Goal: Task Accomplishment & Management: Use online tool/utility

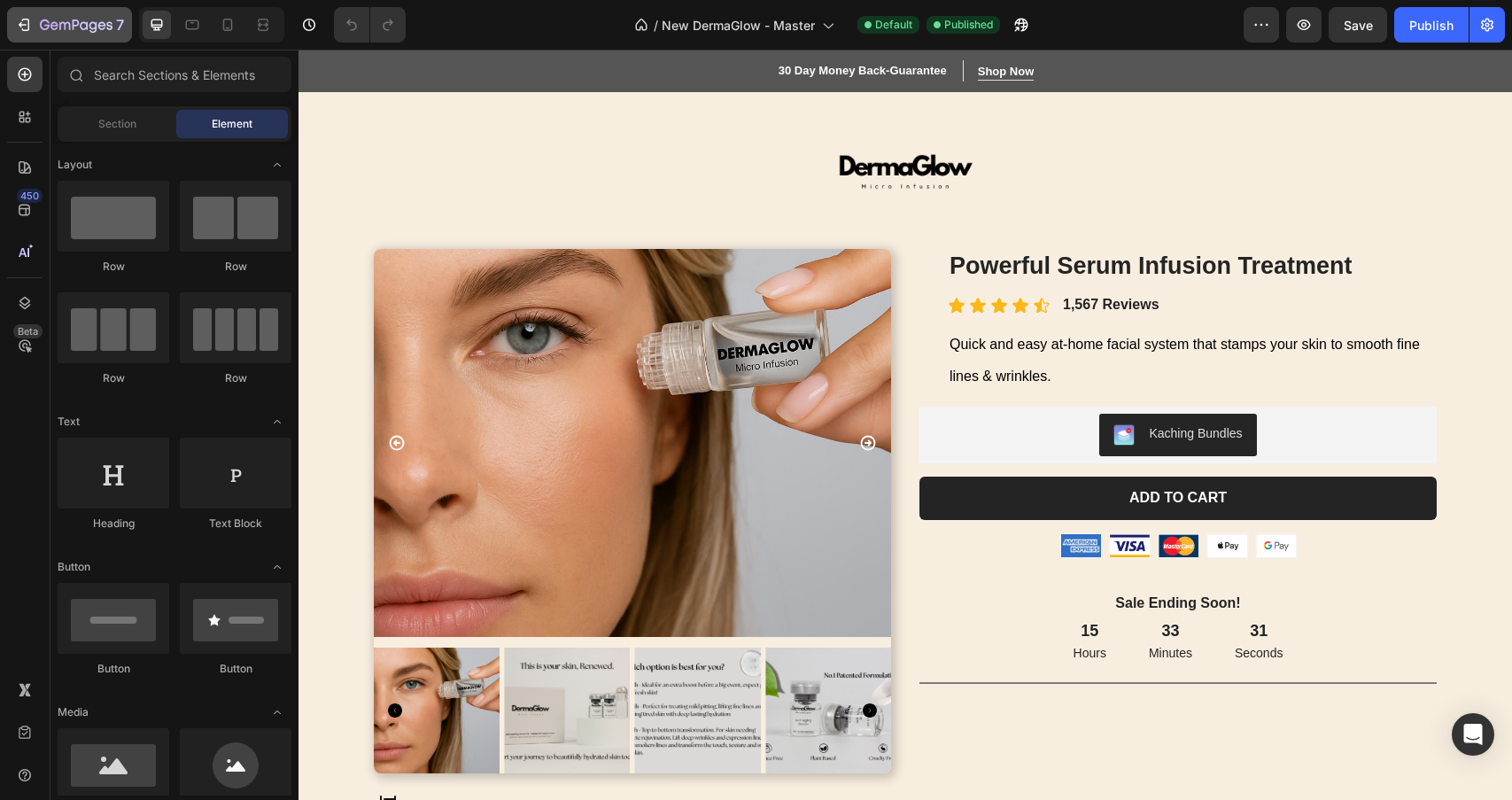
click at [55, 30] on icon "button" at bounding box center [76, 26] width 72 height 15
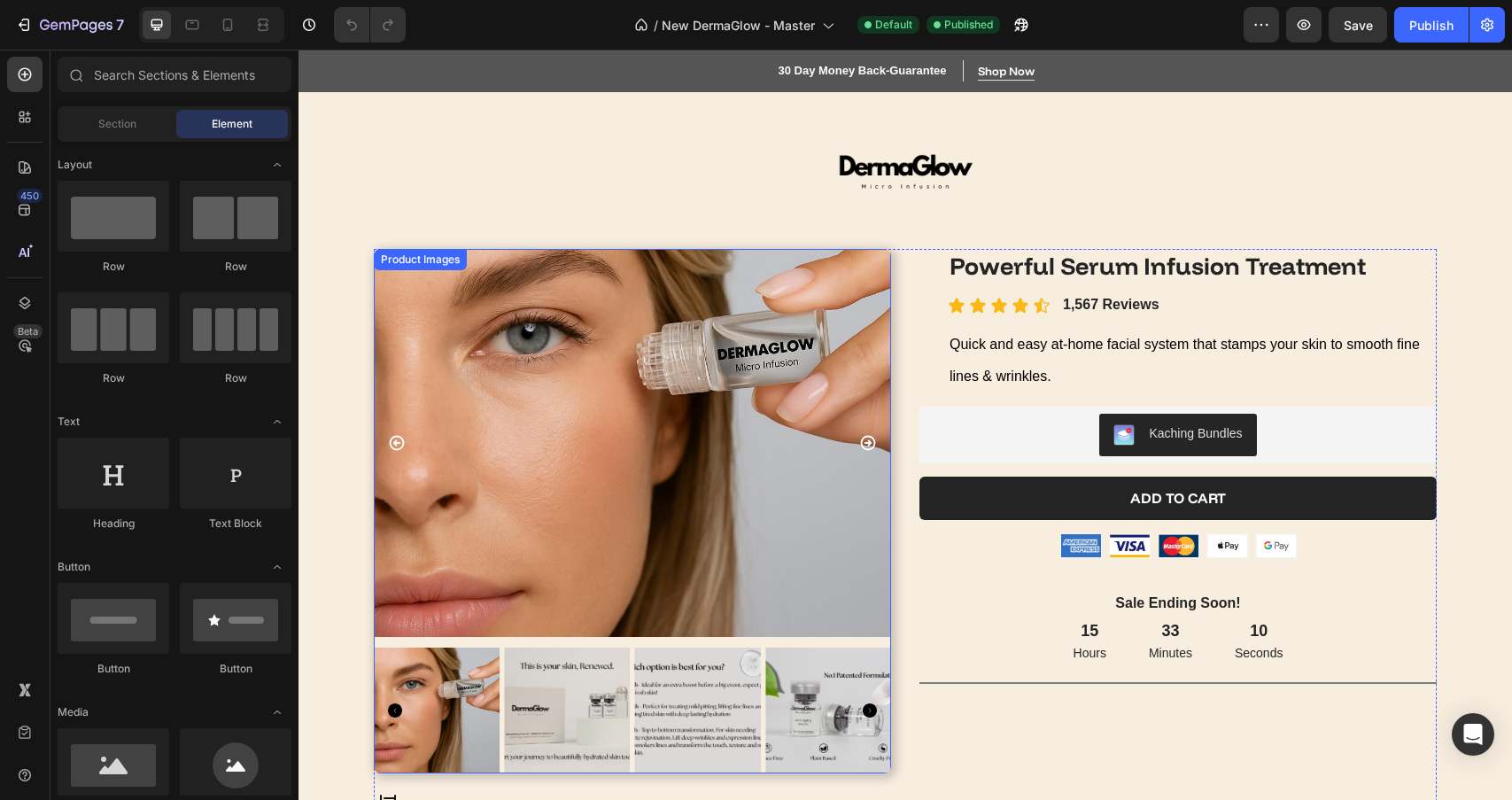
click at [510, 680] on img at bounding box center [566, 710] width 126 height 126
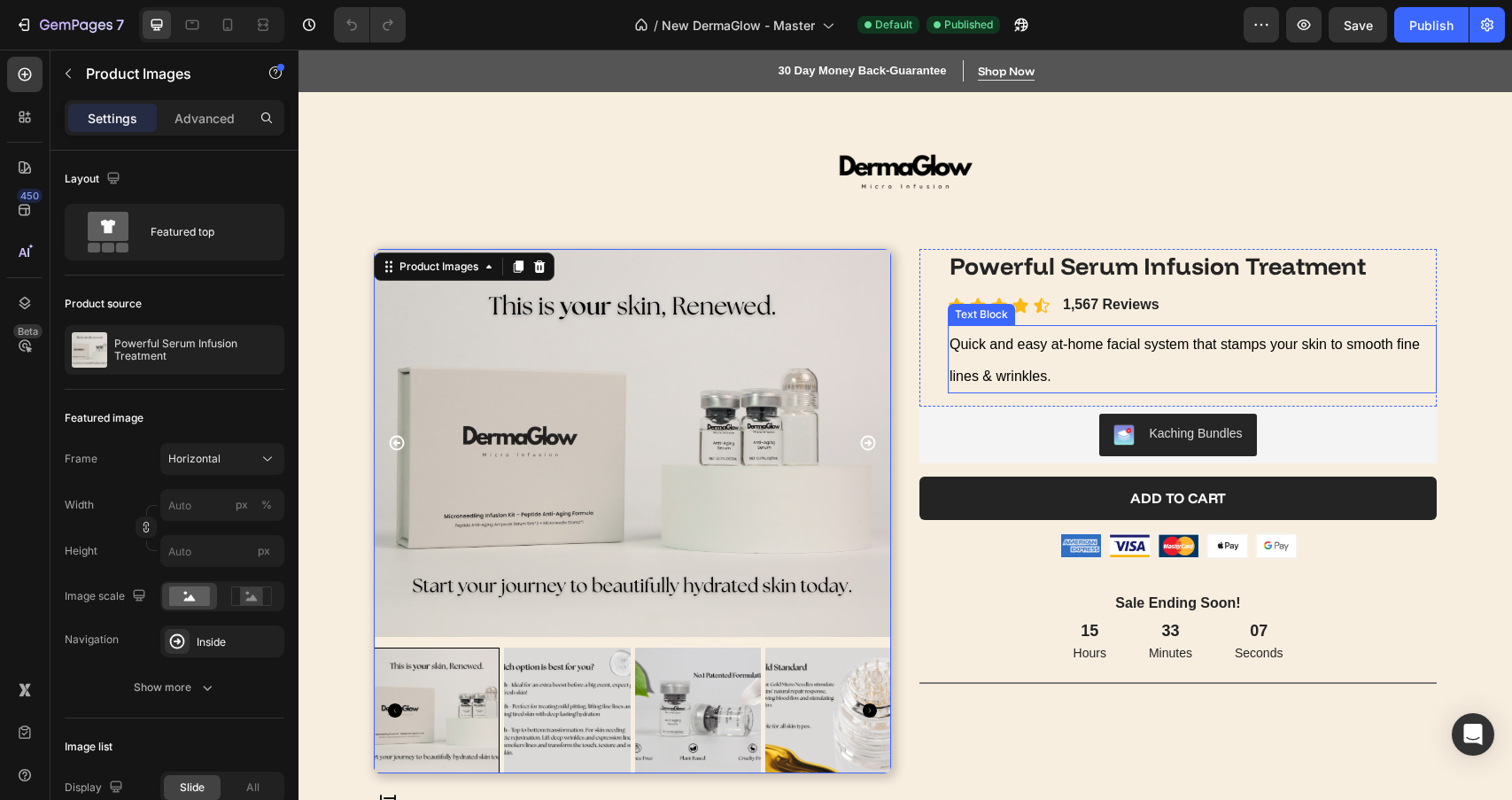
click at [1066, 372] on p "Quick and easy at-home facial system that stamps your skin to smooth fine lines…" at bounding box center [1192, 359] width 486 height 64
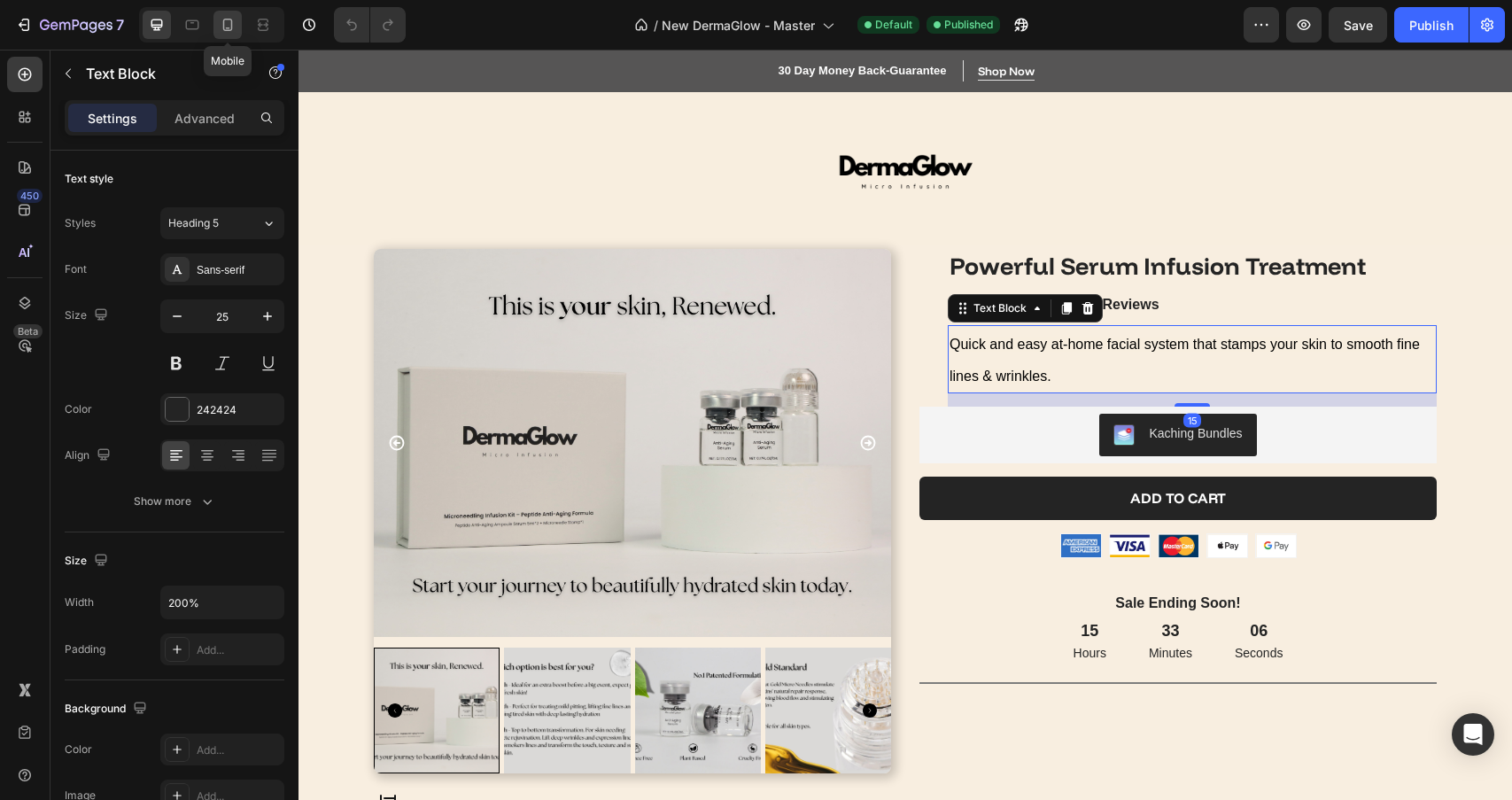
click at [230, 19] on icon at bounding box center [227, 25] width 10 height 13
type input "23"
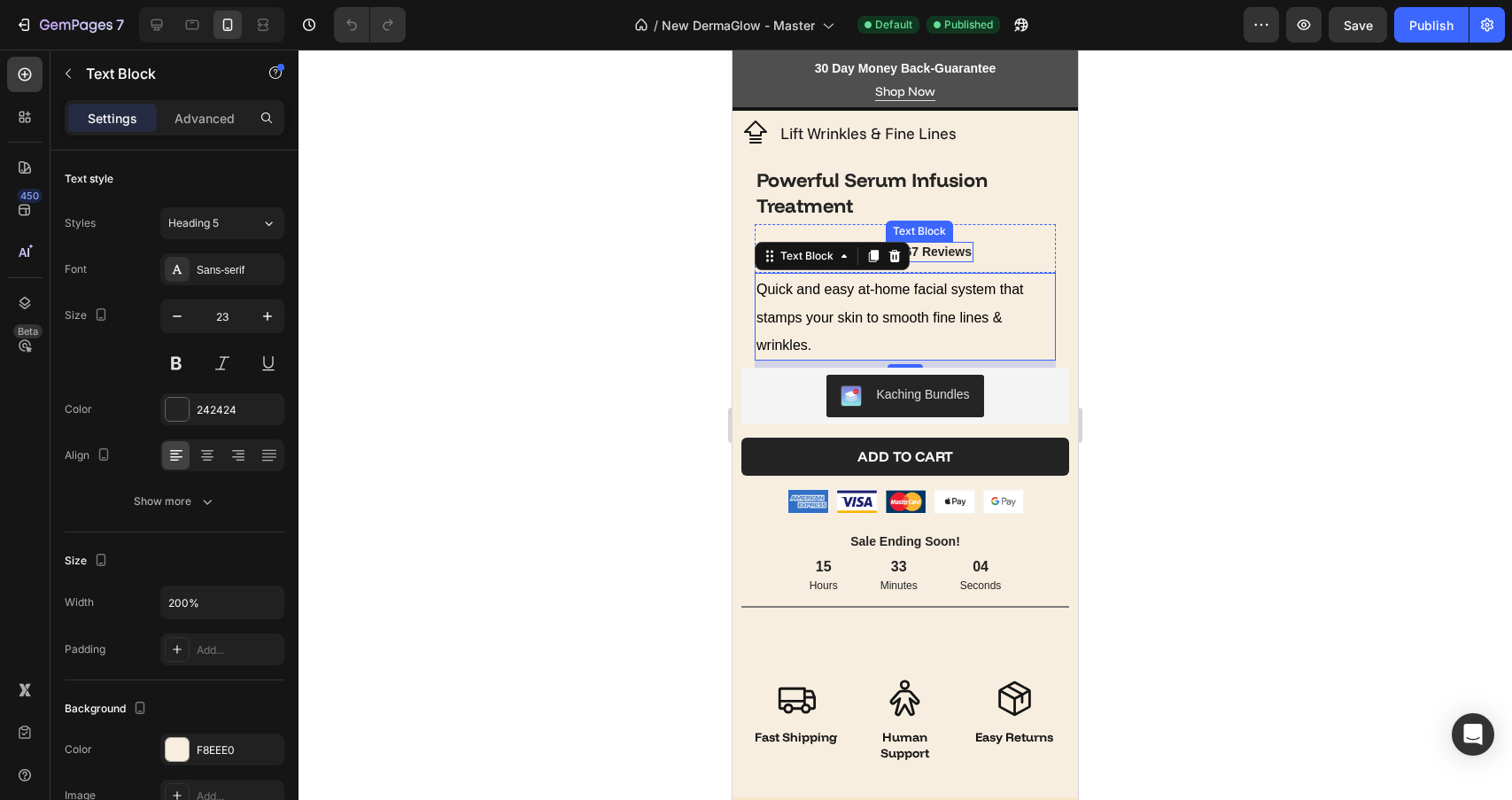
scroll to position [517, 0]
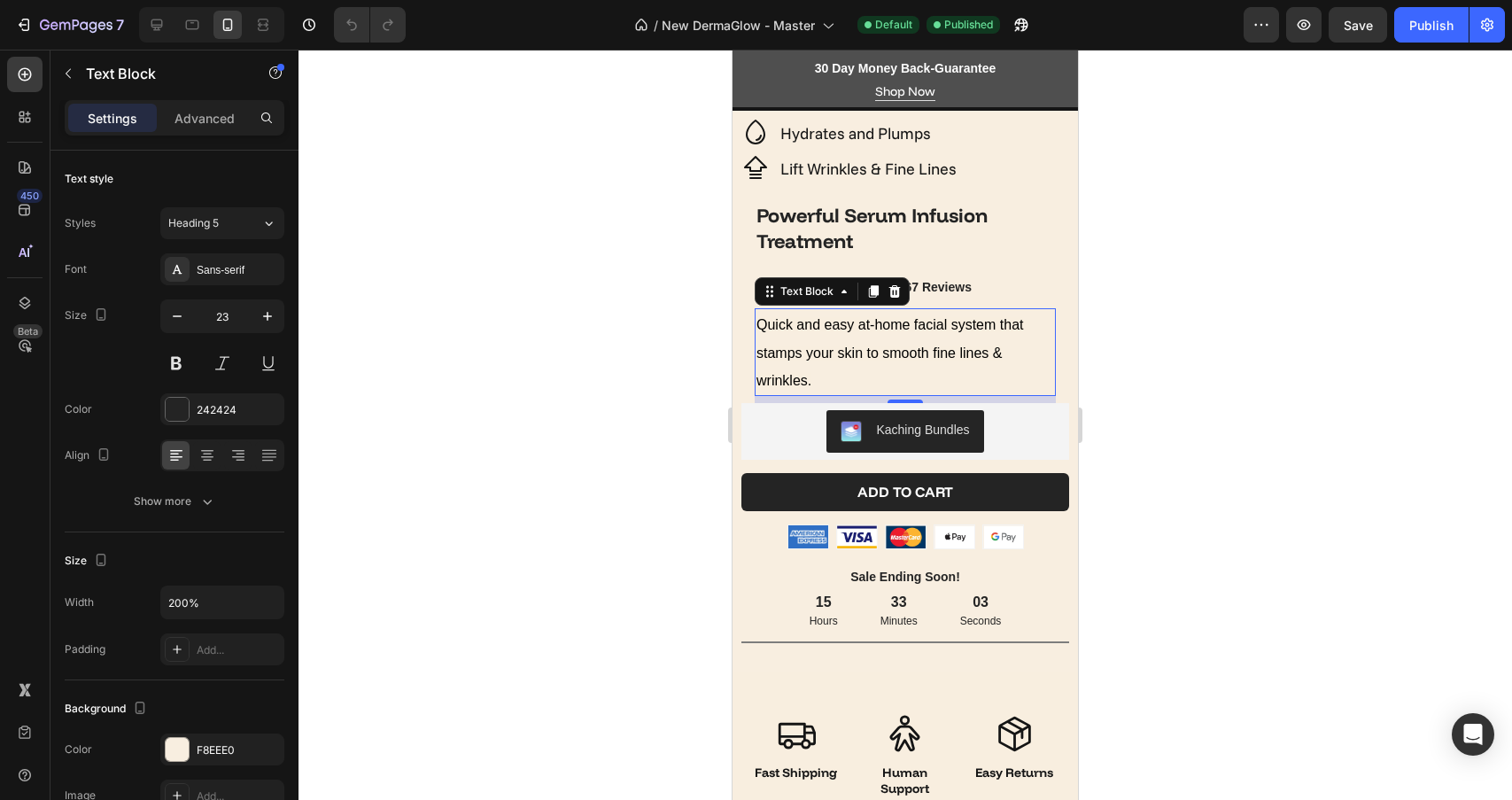
click at [846, 373] on p "Quick and easy at-home facial system that stamps your skin to smooth fine lines…" at bounding box center [905, 352] width 297 height 85
click at [909, 323] on span "Quick and easy at-home facial system that stamps your skin to smooth fine lines…" at bounding box center [890, 352] width 266 height 72
click at [947, 325] on span "Quick and easy at-home facial system that stamps your skin to smooth fine lines…" at bounding box center [890, 352] width 266 height 72
click at [916, 325] on span "Quick and easy at-home facial system that stamps your skin to smooth fine lines…" at bounding box center [890, 352] width 266 height 72
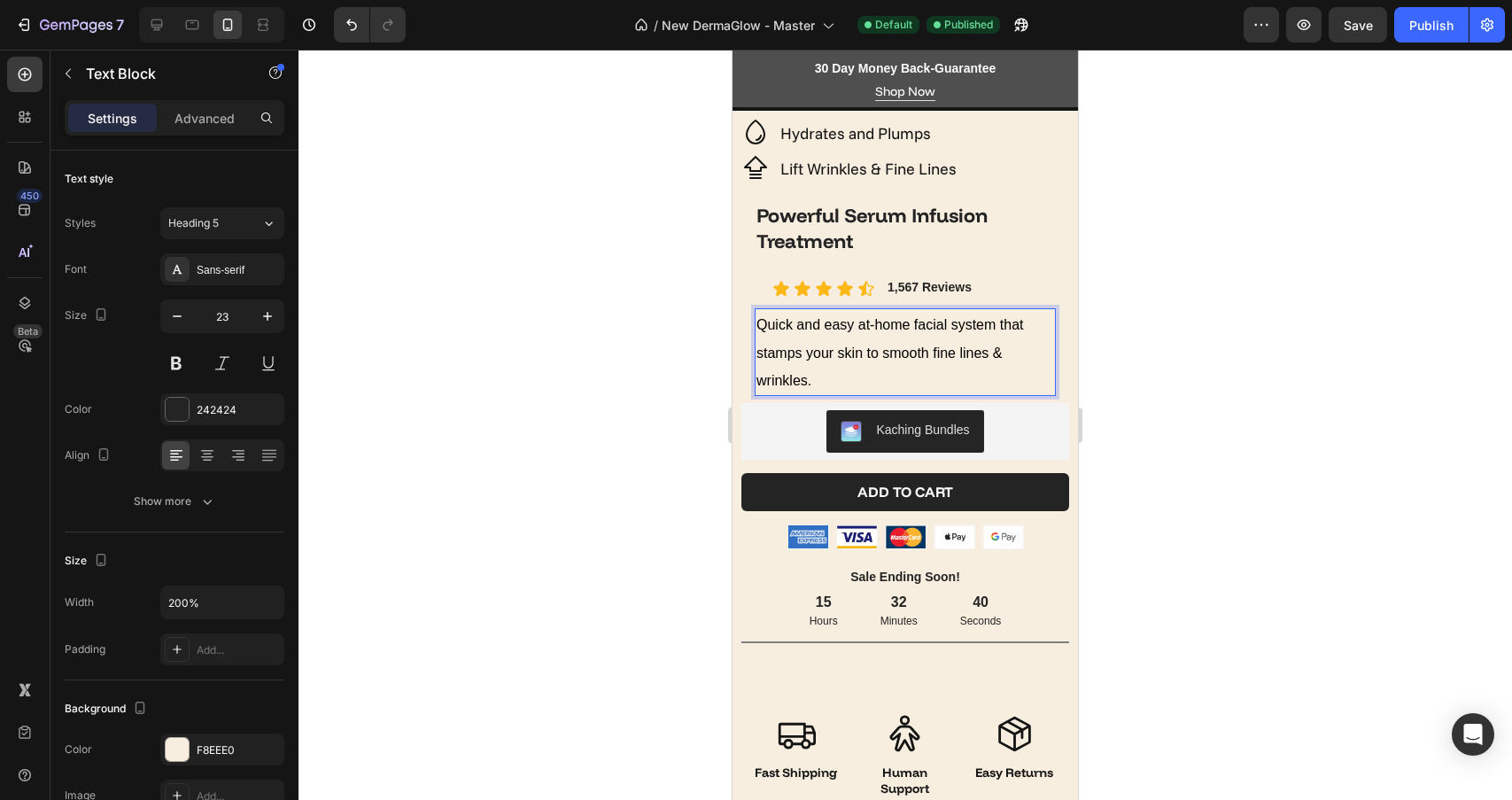
click at [924, 352] on span "Quick and easy at-home facial system that stamps your skin to smooth fine lines…" at bounding box center [890, 352] width 266 height 72
click at [885, 354] on span "Quick and easy at-home facial system that stamps your skin to smooth fine lines…" at bounding box center [890, 352] width 266 height 72
click at [881, 382] on span "Quick and easy at-home facial system that stamps your skin to deeply hydrate, s…" at bounding box center [893, 352] width 274 height 72
click at [831, 381] on span "Quick and easy at-home facial system that stamps your skin to deeply hydrate, s…" at bounding box center [893, 352] width 274 height 72
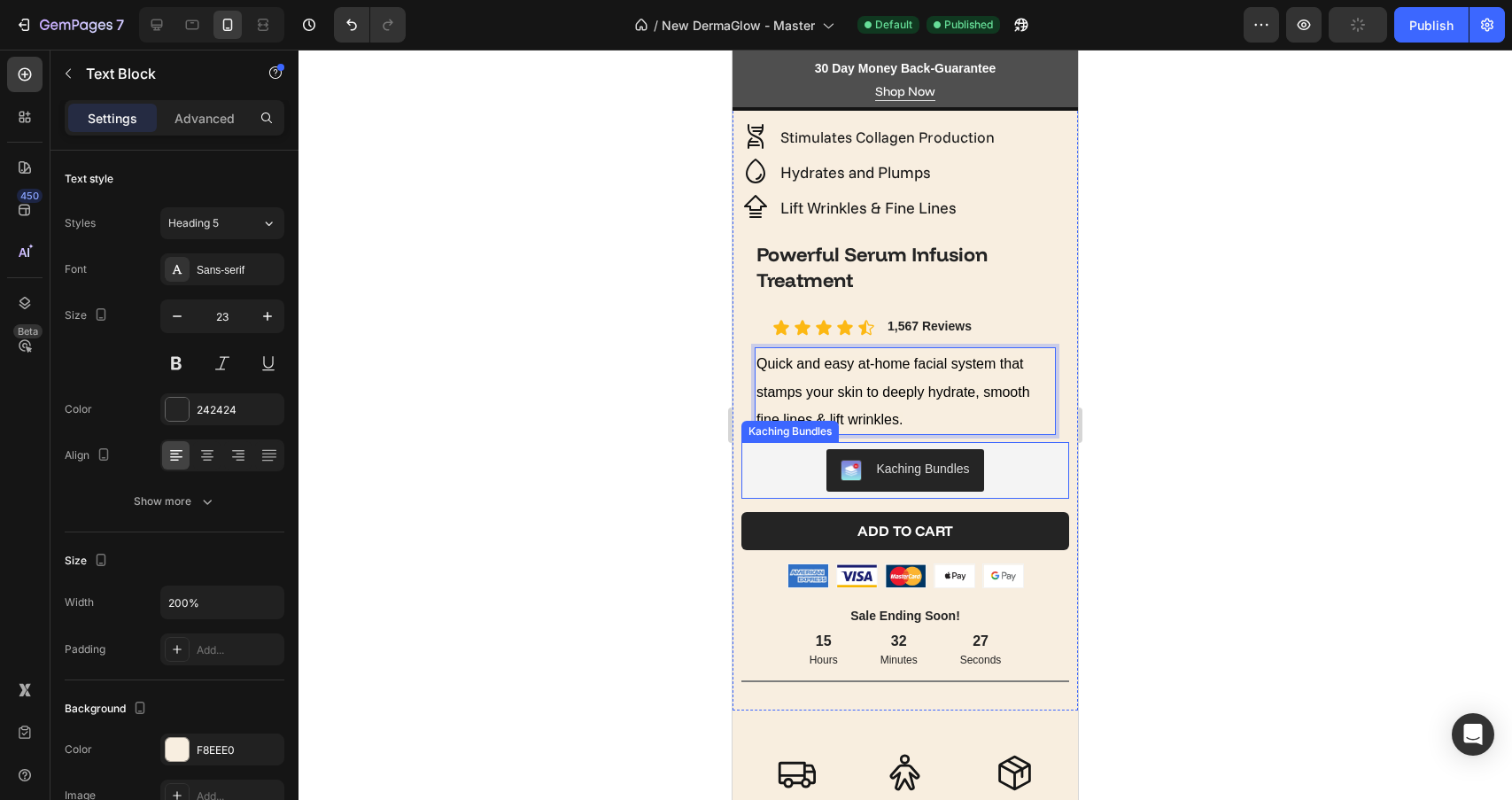
scroll to position [441, 0]
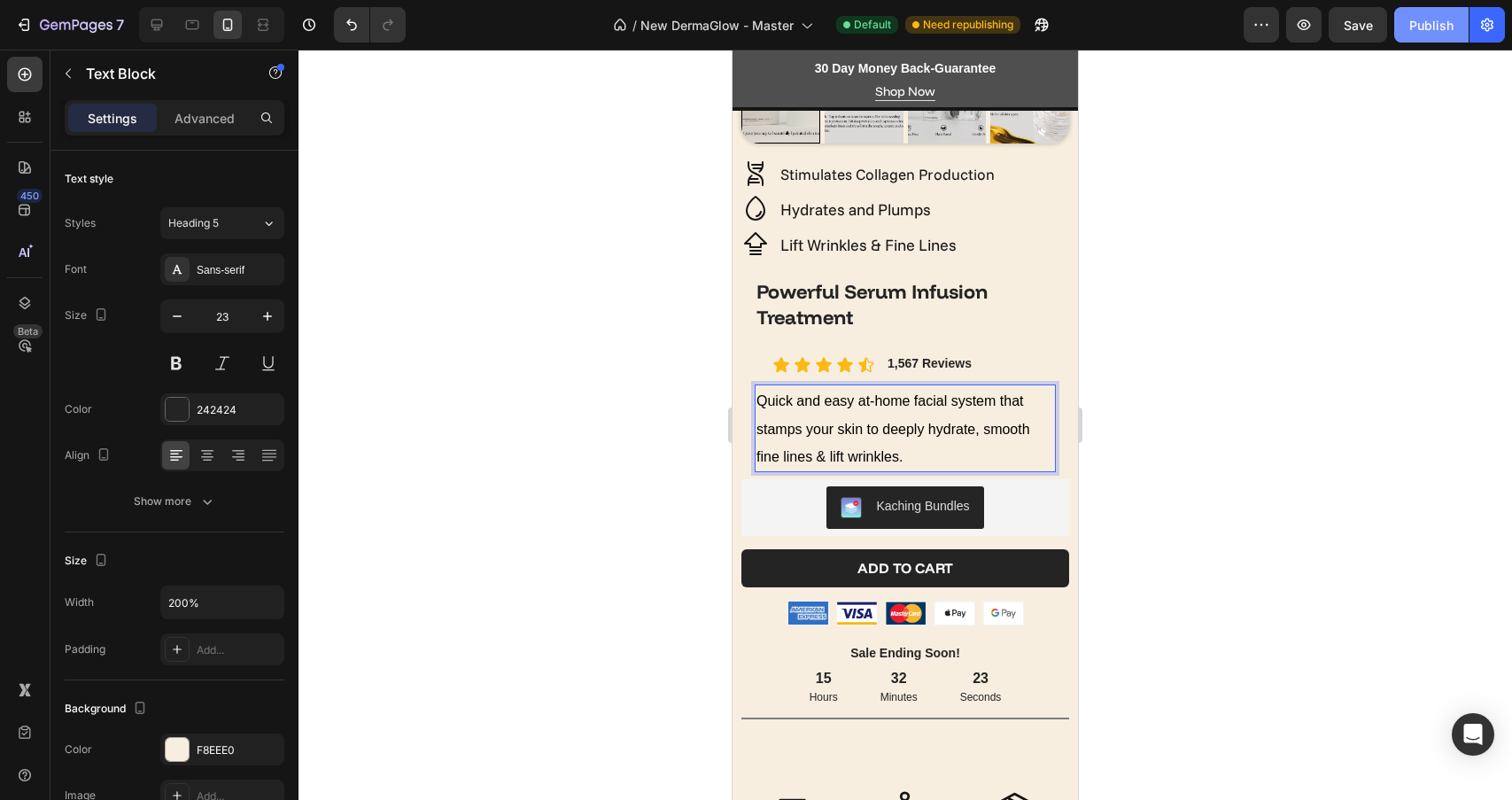
click at [1438, 21] on div "Publish" at bounding box center [1430, 25] width 44 height 19
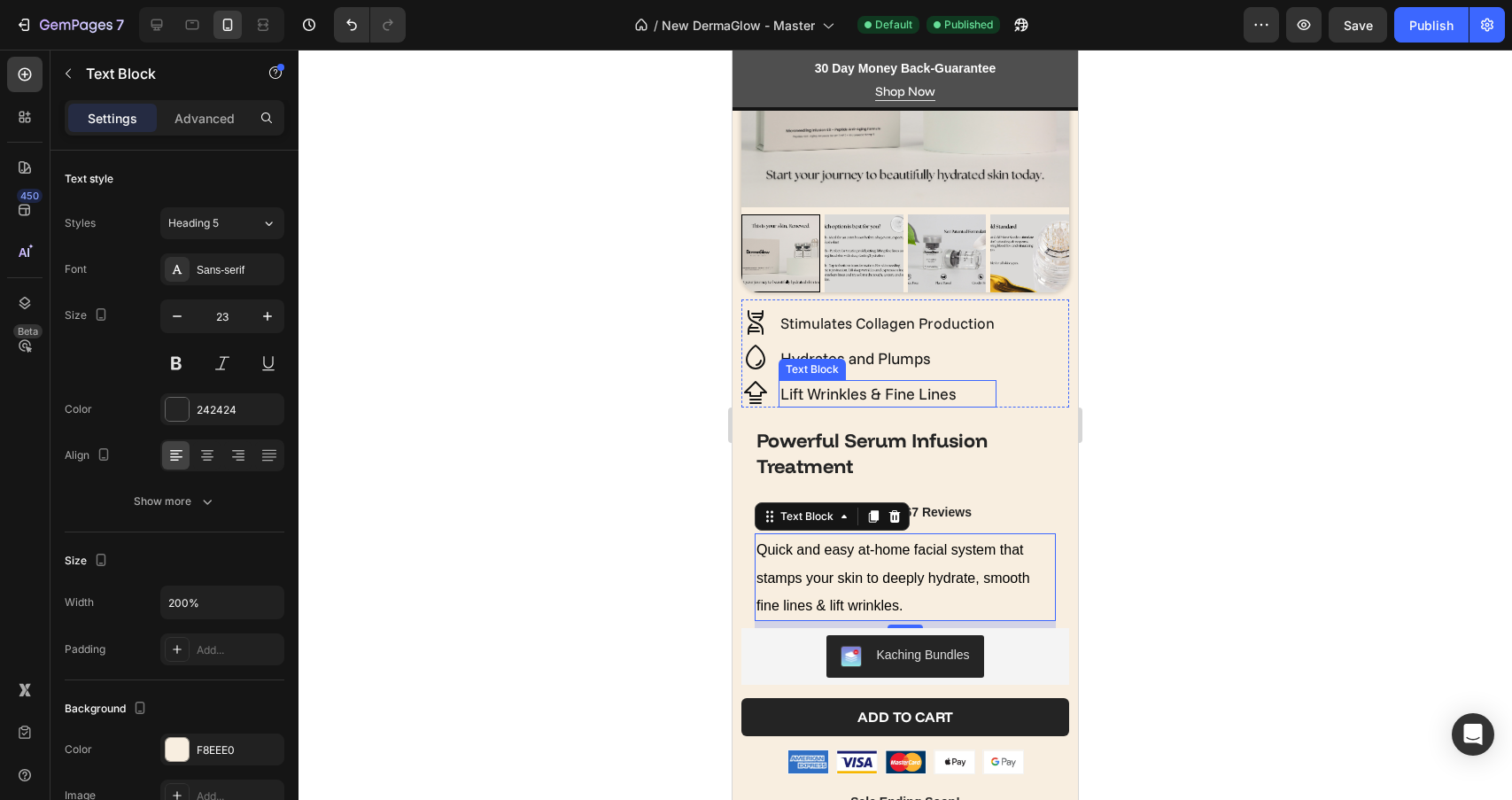
scroll to position [255, 0]
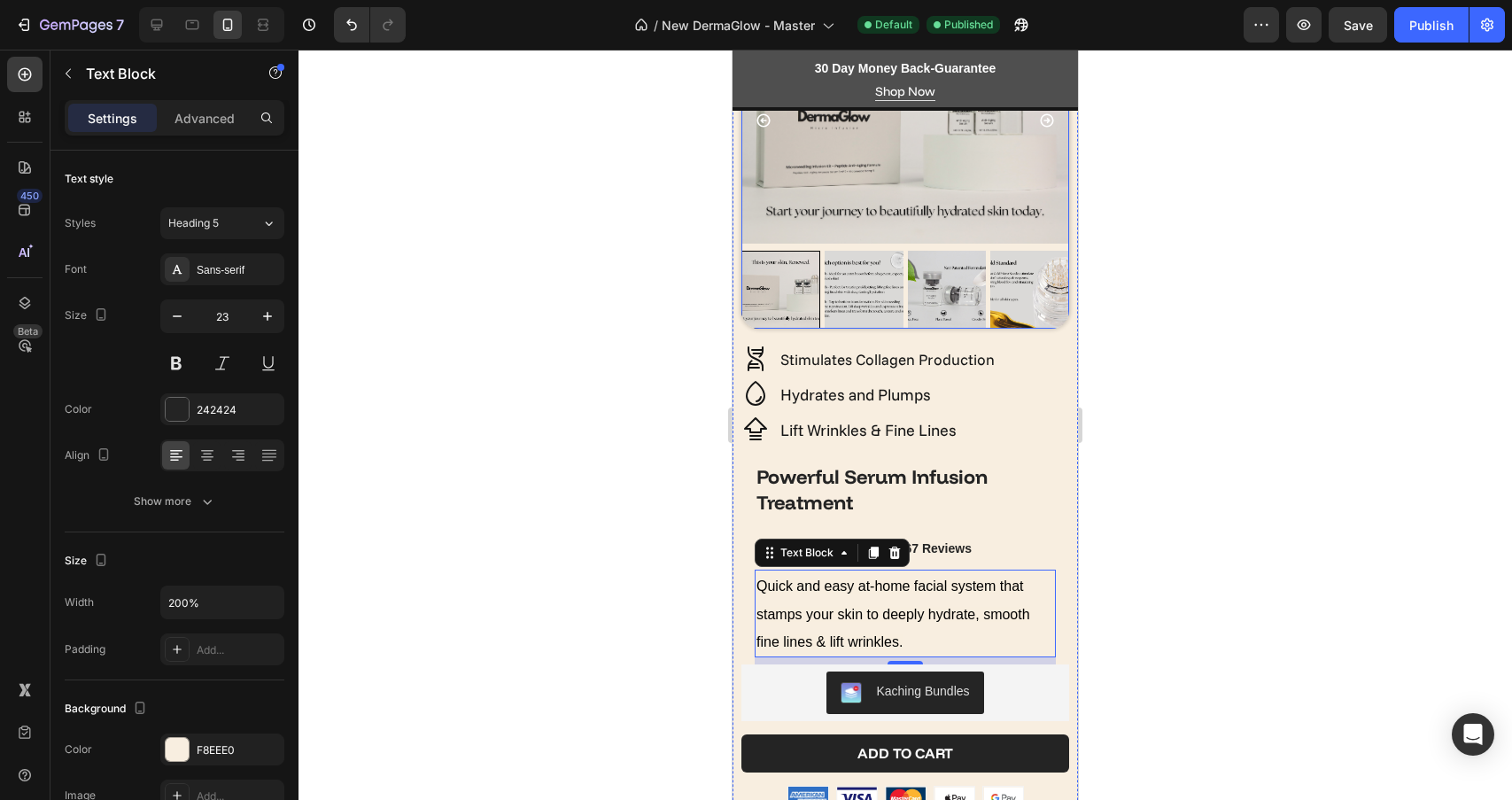
click at [937, 291] on img at bounding box center [947, 290] width 79 height 79
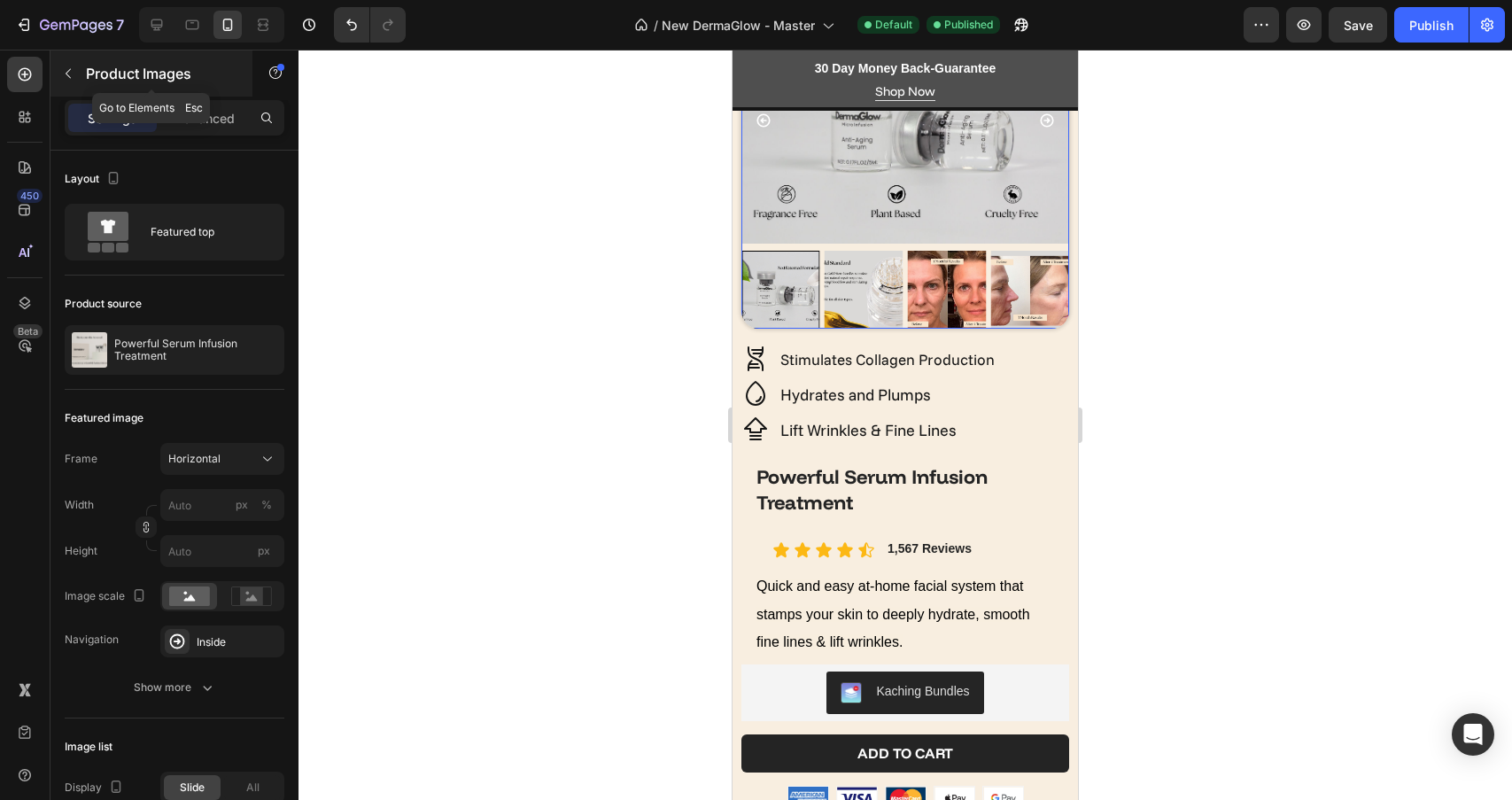
click at [88, 83] on p "Product Images" at bounding box center [161, 72] width 150 height 21
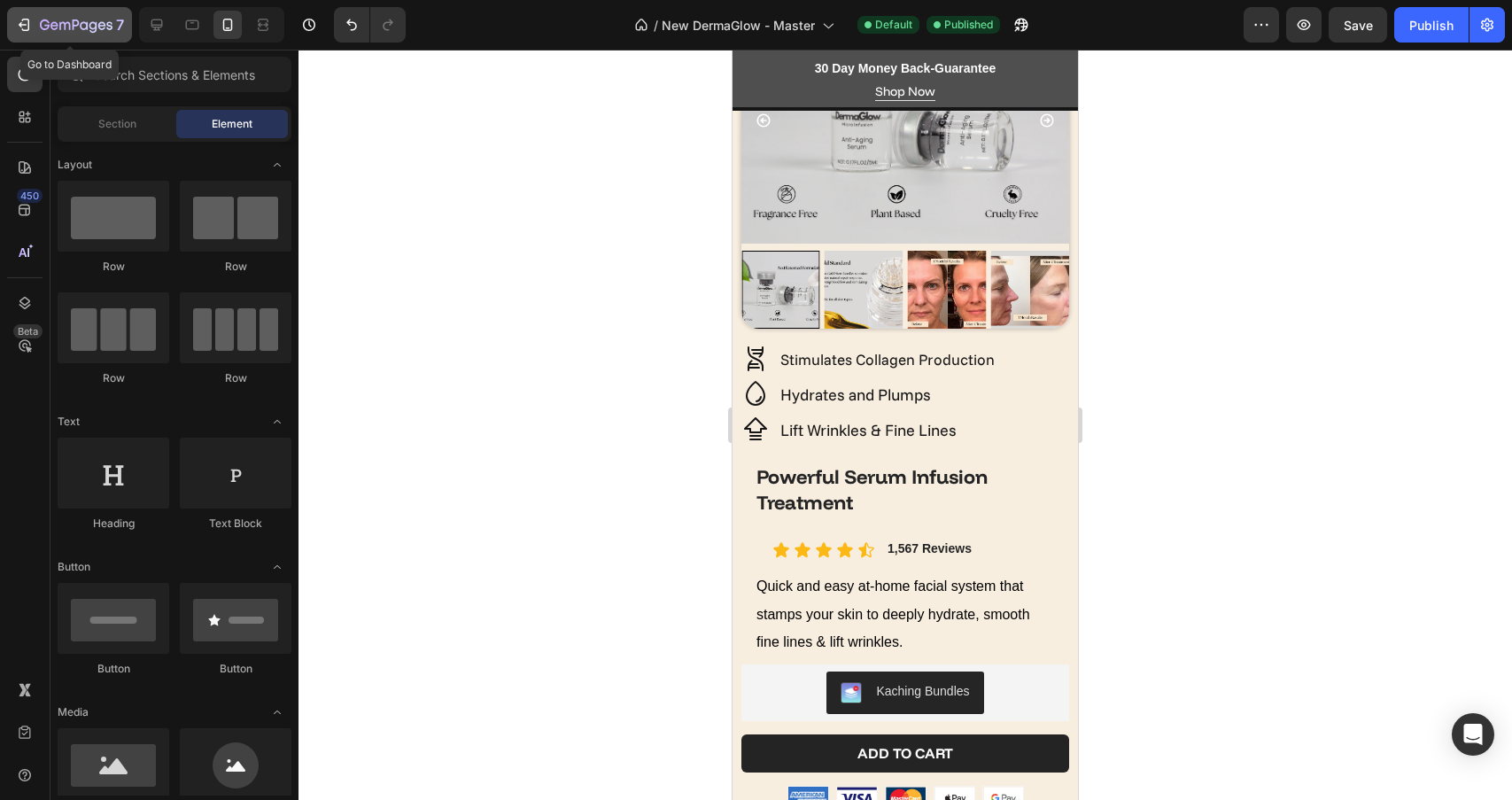
click at [35, 28] on div "7" at bounding box center [70, 24] width 109 height 21
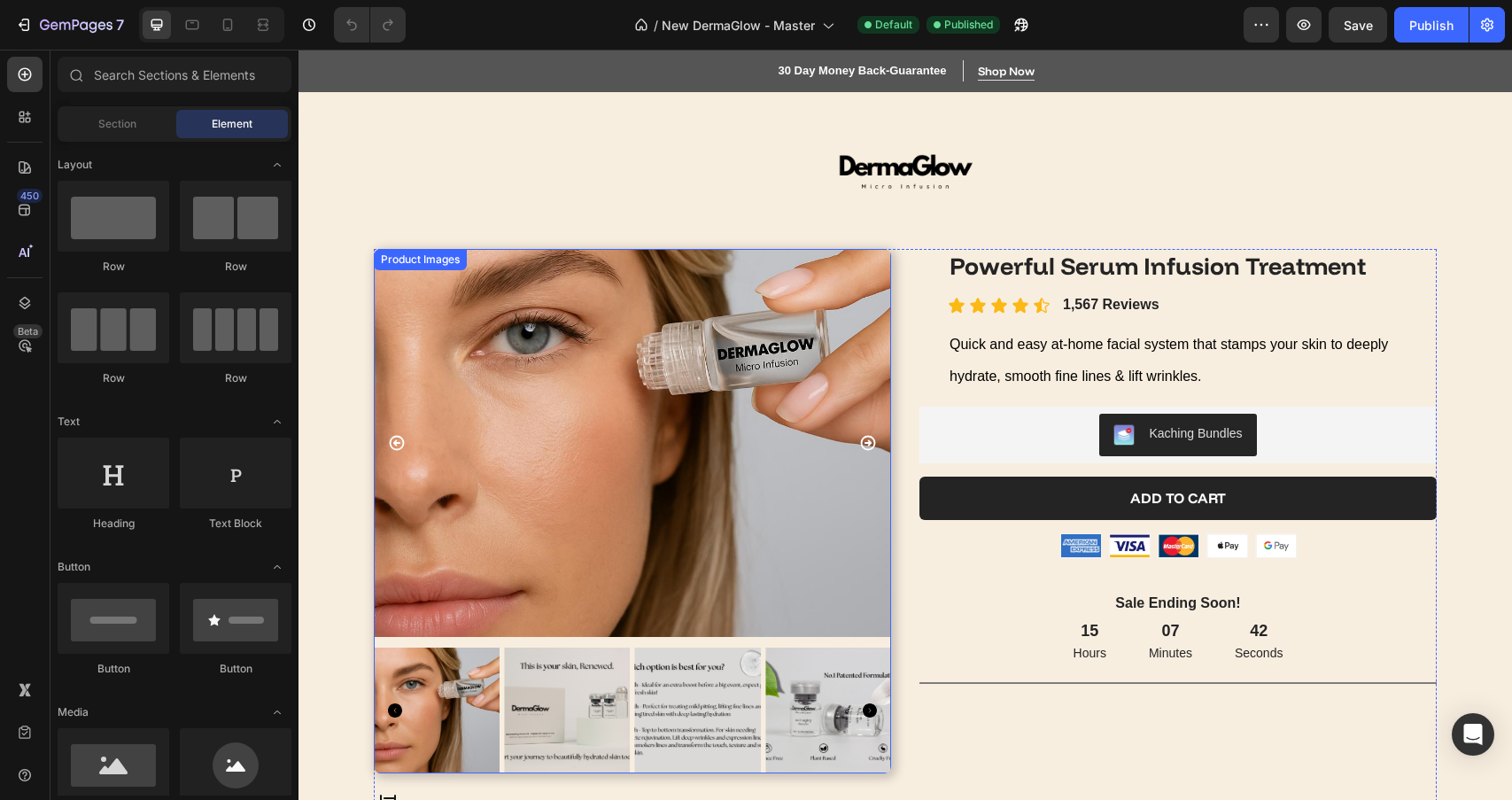
click at [616, 457] on img at bounding box center [632, 443] width 517 height 388
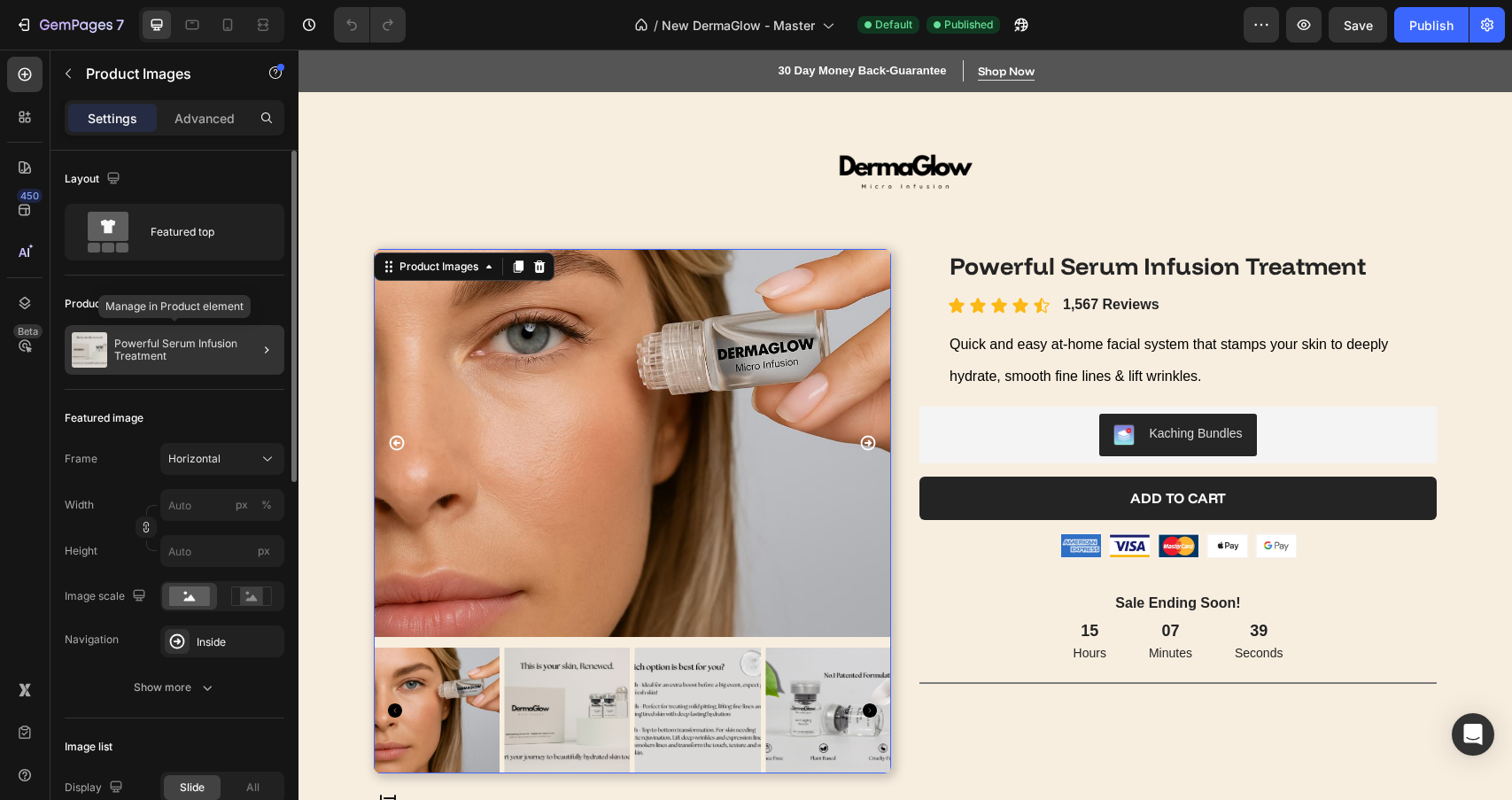
click at [233, 370] on div "Powerful Serum Infusion Treatment" at bounding box center [174, 350] width 219 height 50
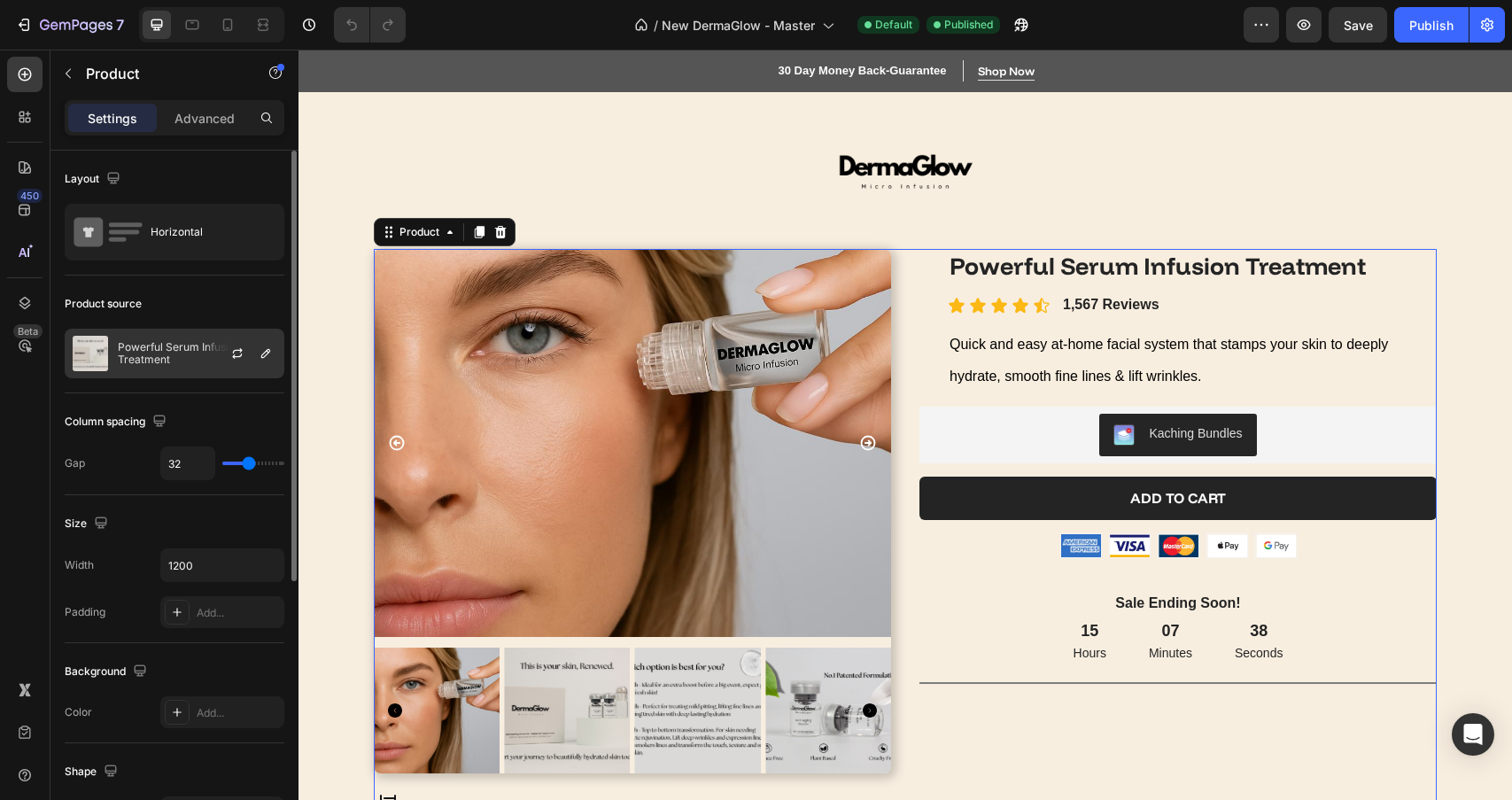
click at [208, 368] on div at bounding box center [245, 353] width 78 height 48
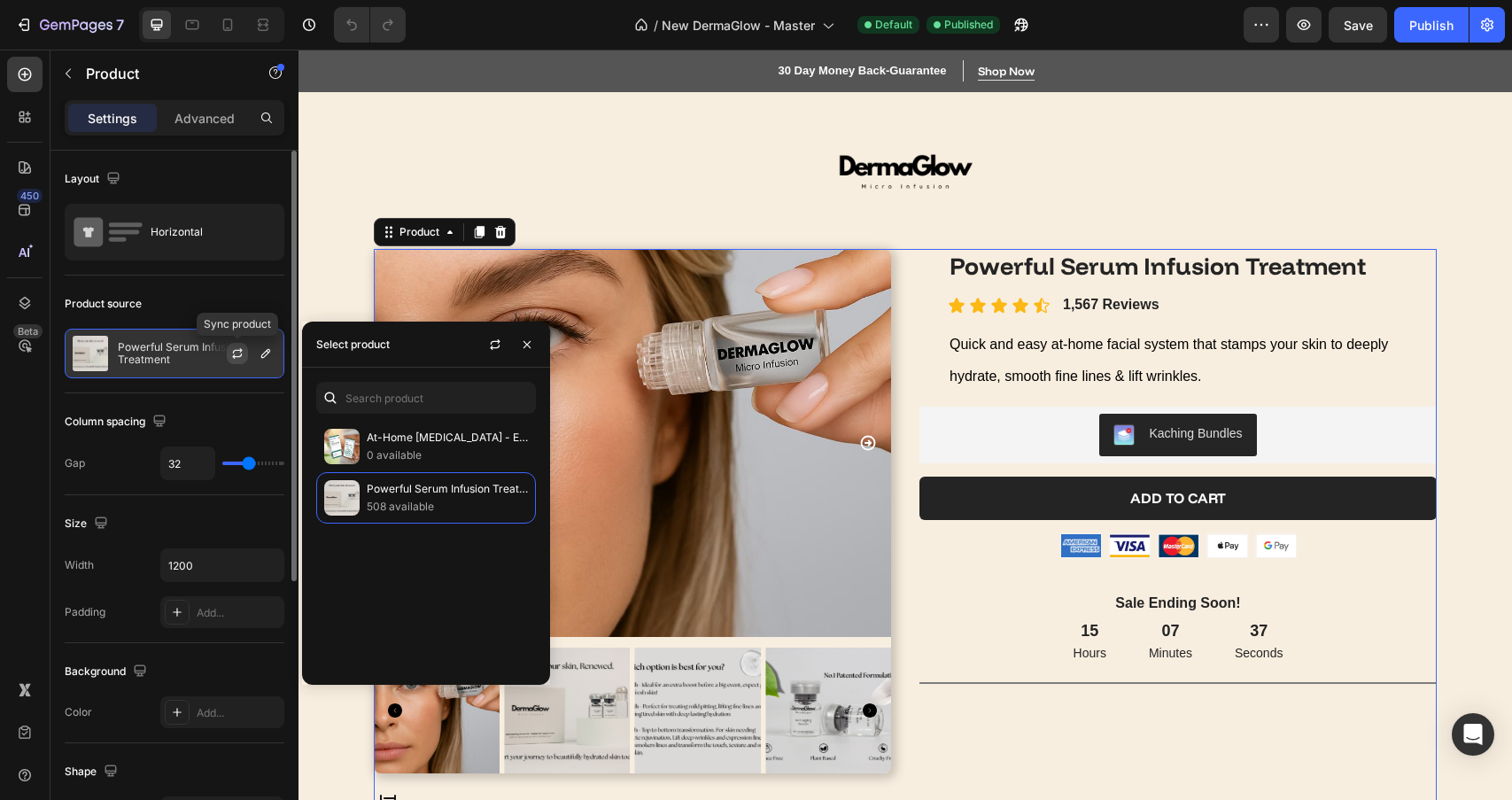
click at [237, 352] on icon "button" at bounding box center [237, 353] width 14 height 14
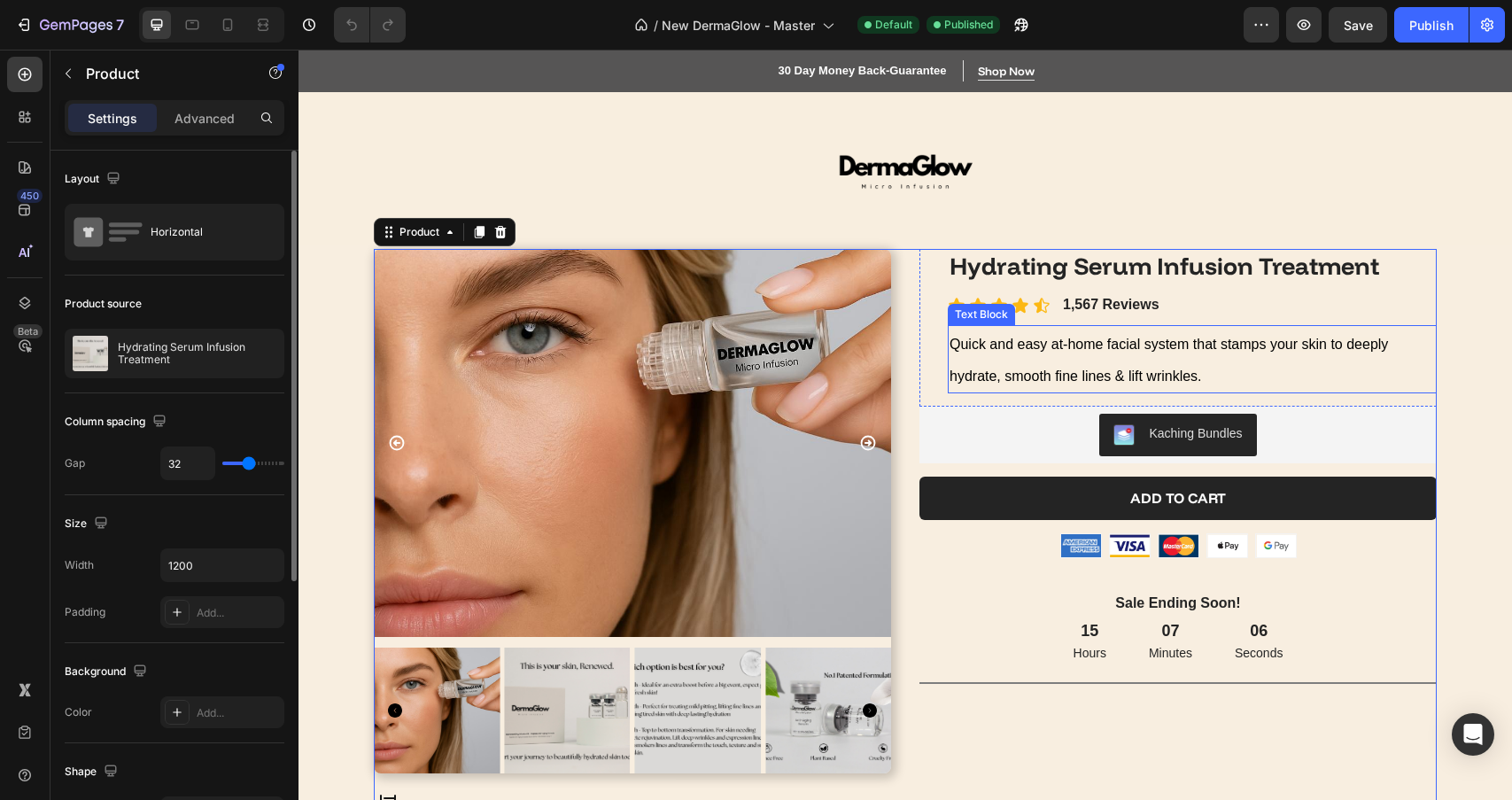
click at [1015, 369] on span "Quick and easy at-home facial system that stamps your skin to deeply hydrate, s…" at bounding box center [1169, 360] width 438 height 48
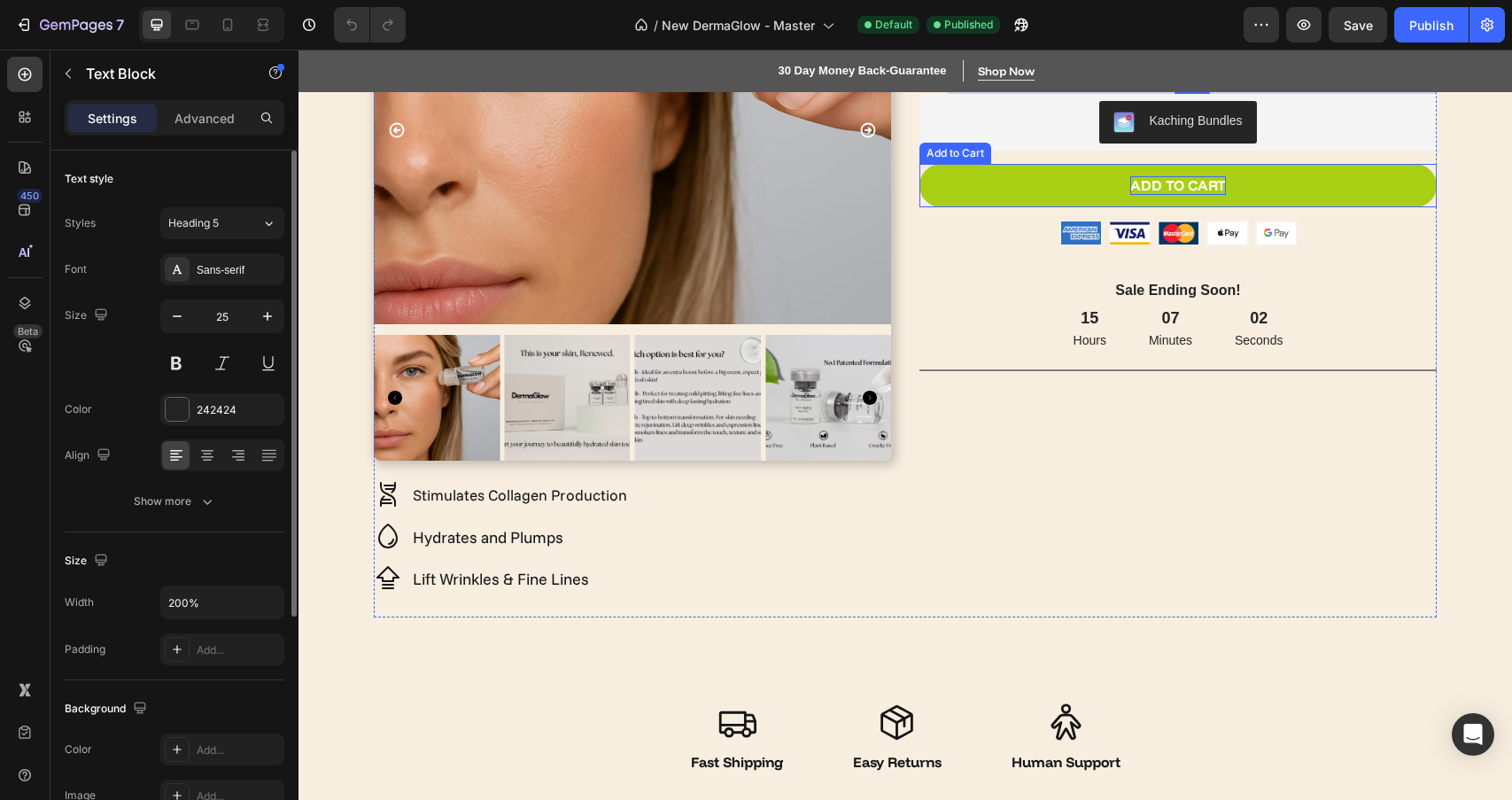
scroll to position [349, 0]
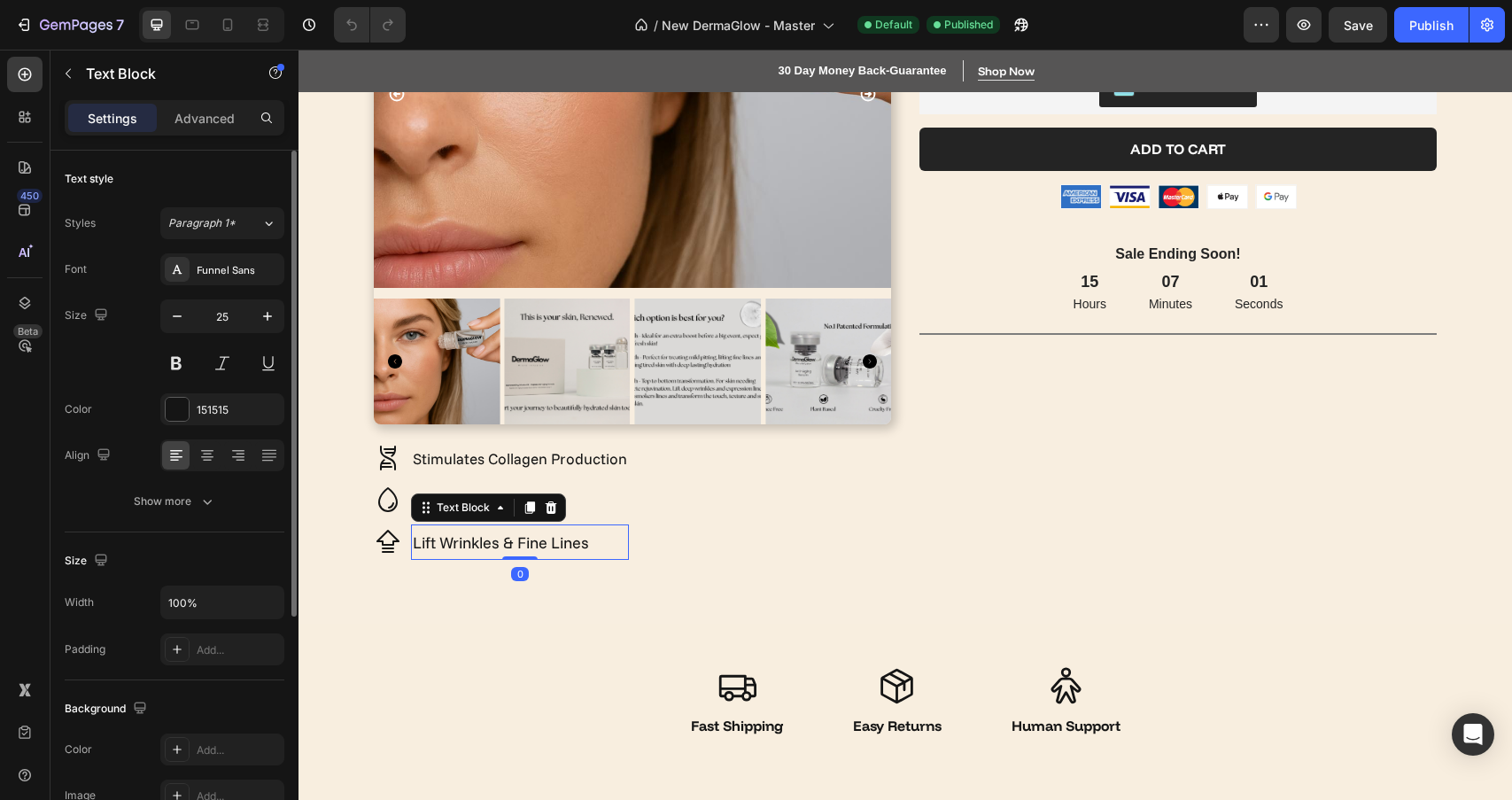
click at [602, 544] on p "Lift Wrinkles & Fine Lines" at bounding box center [520, 542] width 215 height 32
click at [650, 541] on div "Icon Stimulates Collagen Production Text Block Icon Hydrates and Plumps Text Bl…" at bounding box center [632, 500] width 517 height 120
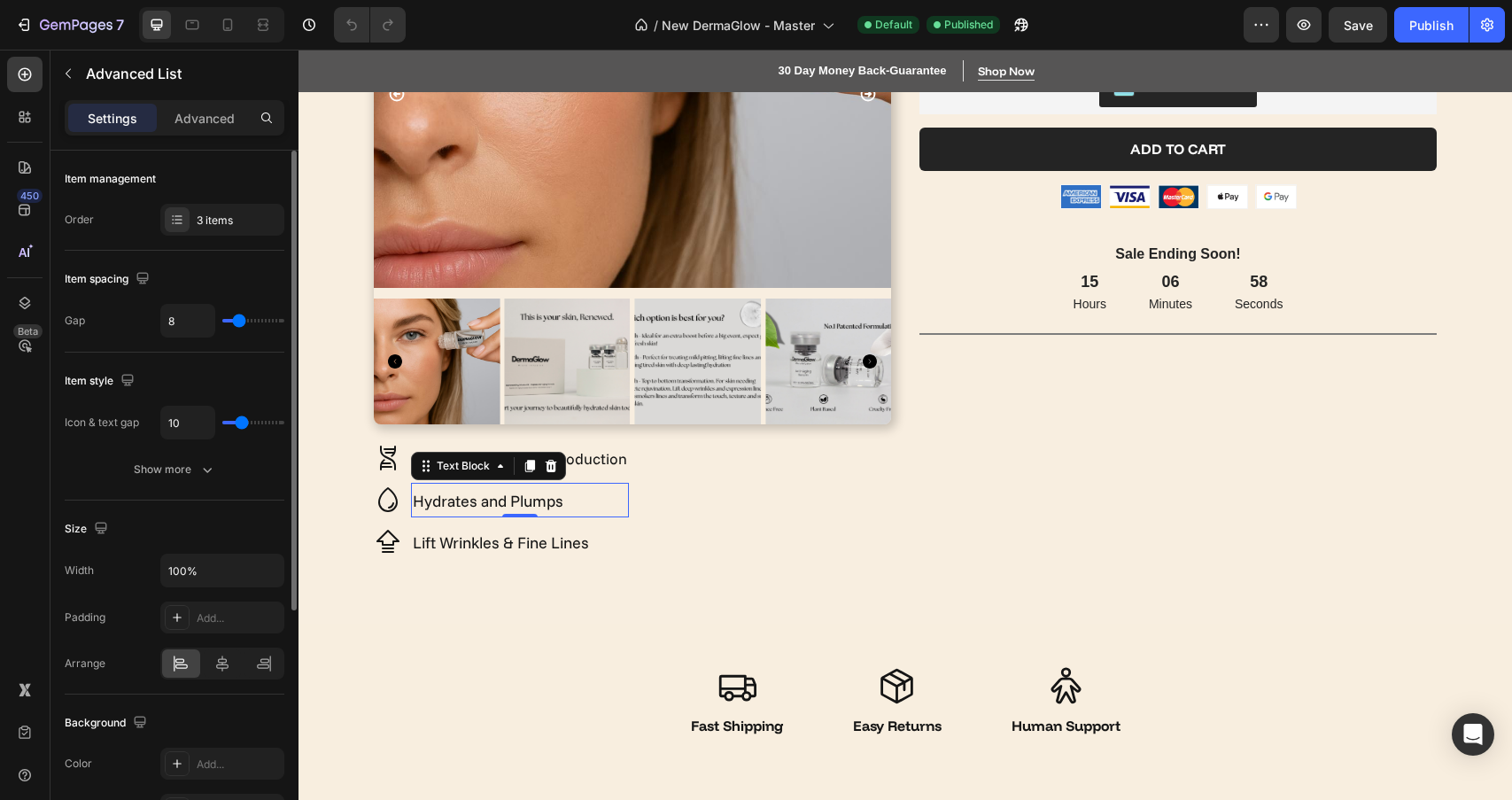
click at [515, 499] on span "Hydrates and Plumps" at bounding box center [488, 501] width 150 height 20
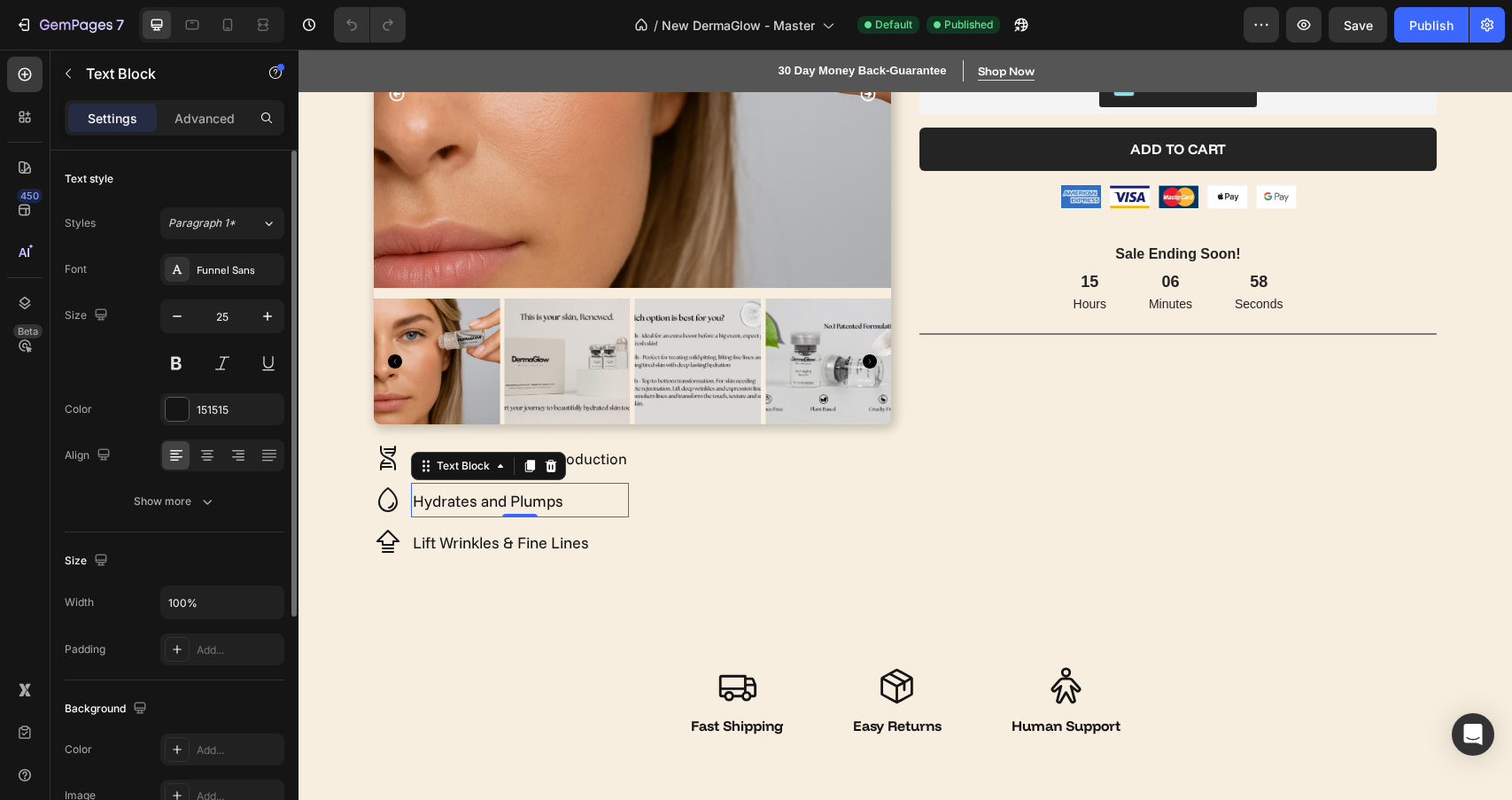
click at [571, 504] on p "Hydrates and Plumps" at bounding box center [520, 500] width 215 height 32
click at [411, 507] on div "Hydrates and Plumps" at bounding box center [520, 500] width 217 height 35
click at [612, 506] on span "Deeply Hydrates and Plumps" at bounding box center [515, 501] width 203 height 20
click at [615, 506] on span "Deeply Hydrates and Plumps" at bounding box center [515, 501] width 203 height 20
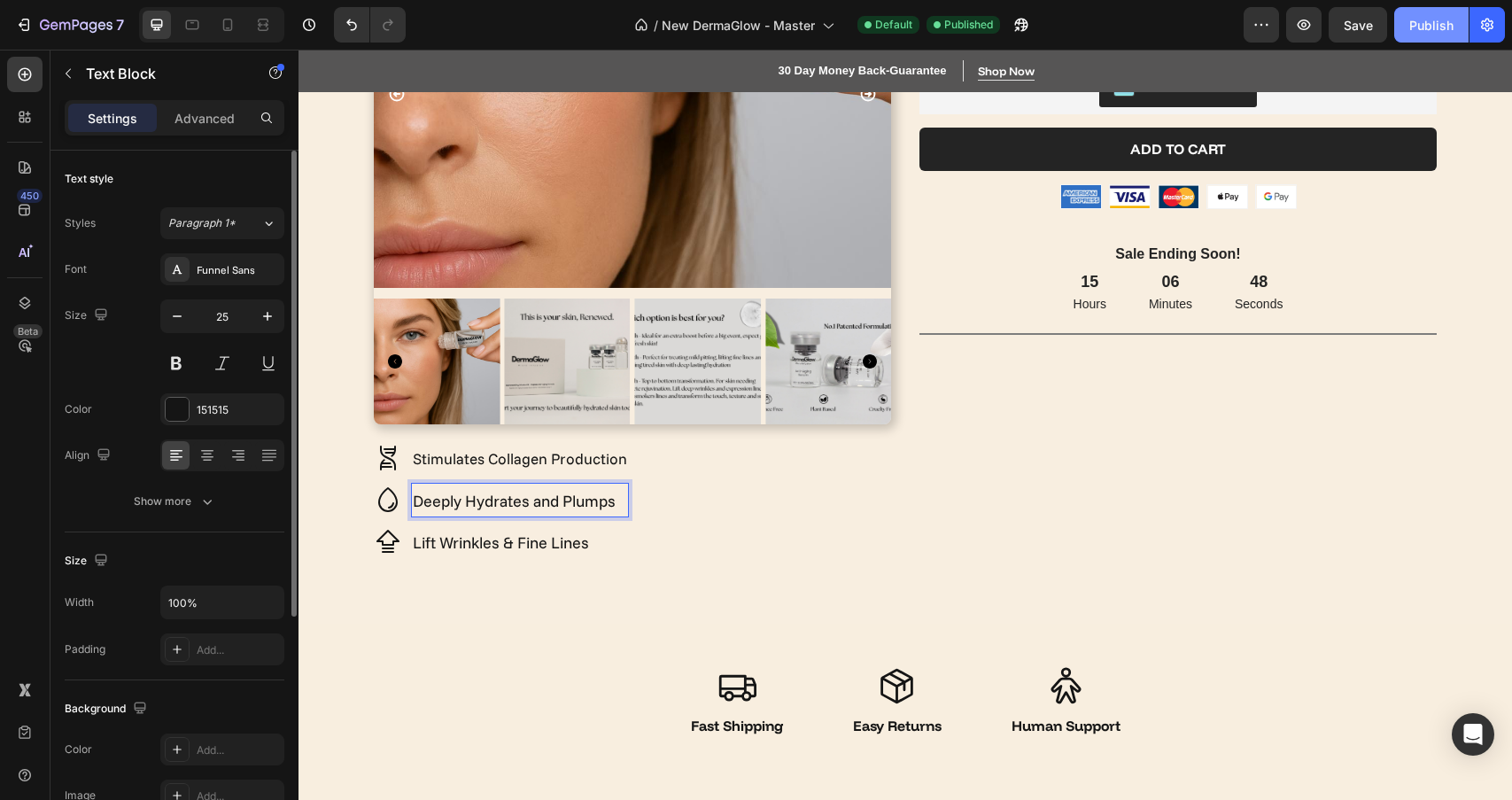
click at [1408, 33] on button "Publish" at bounding box center [1431, 24] width 74 height 35
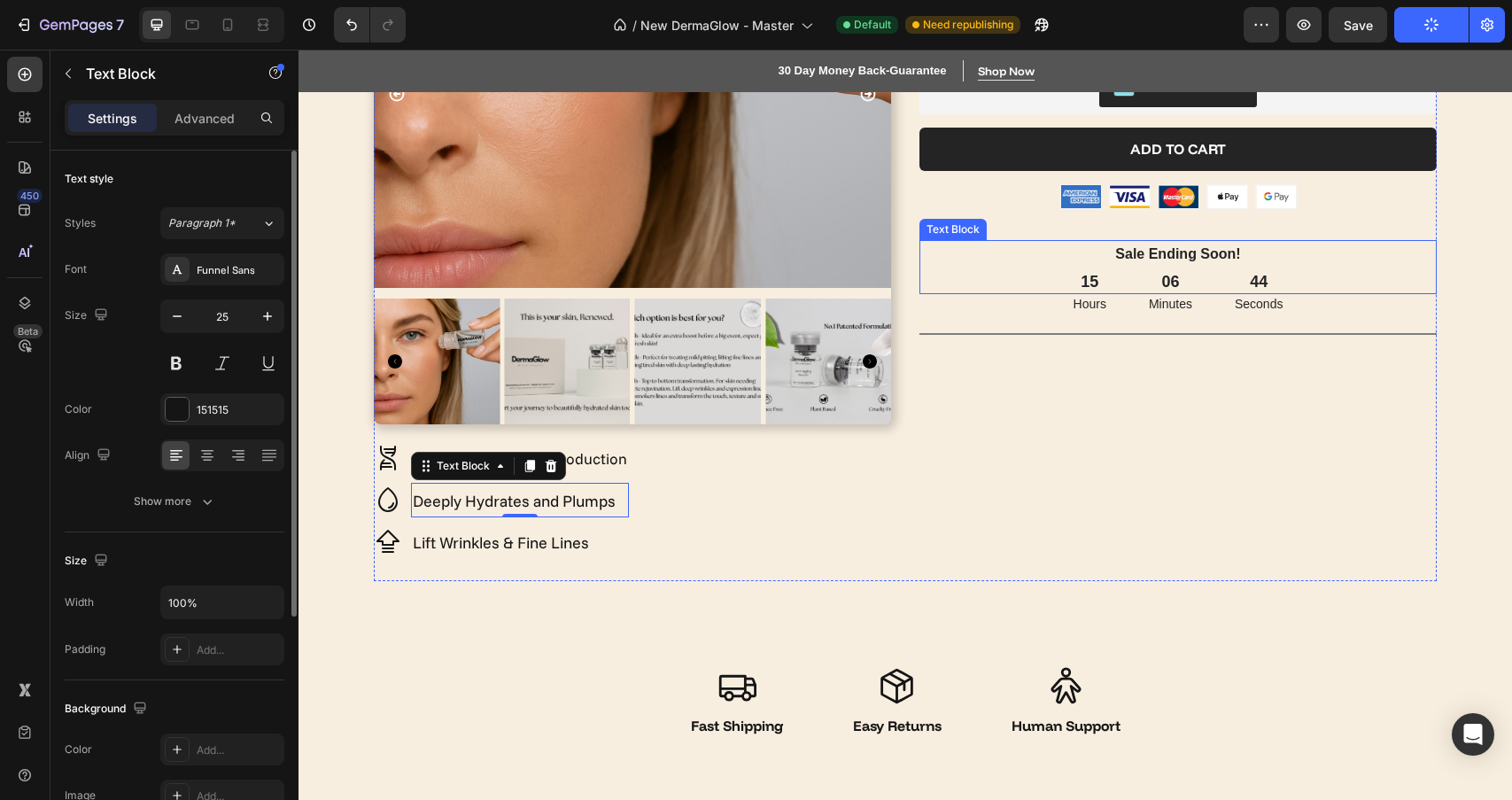
click at [1205, 246] on p "Sale Ending Soon!" at bounding box center [1178, 255] width 514 height 25
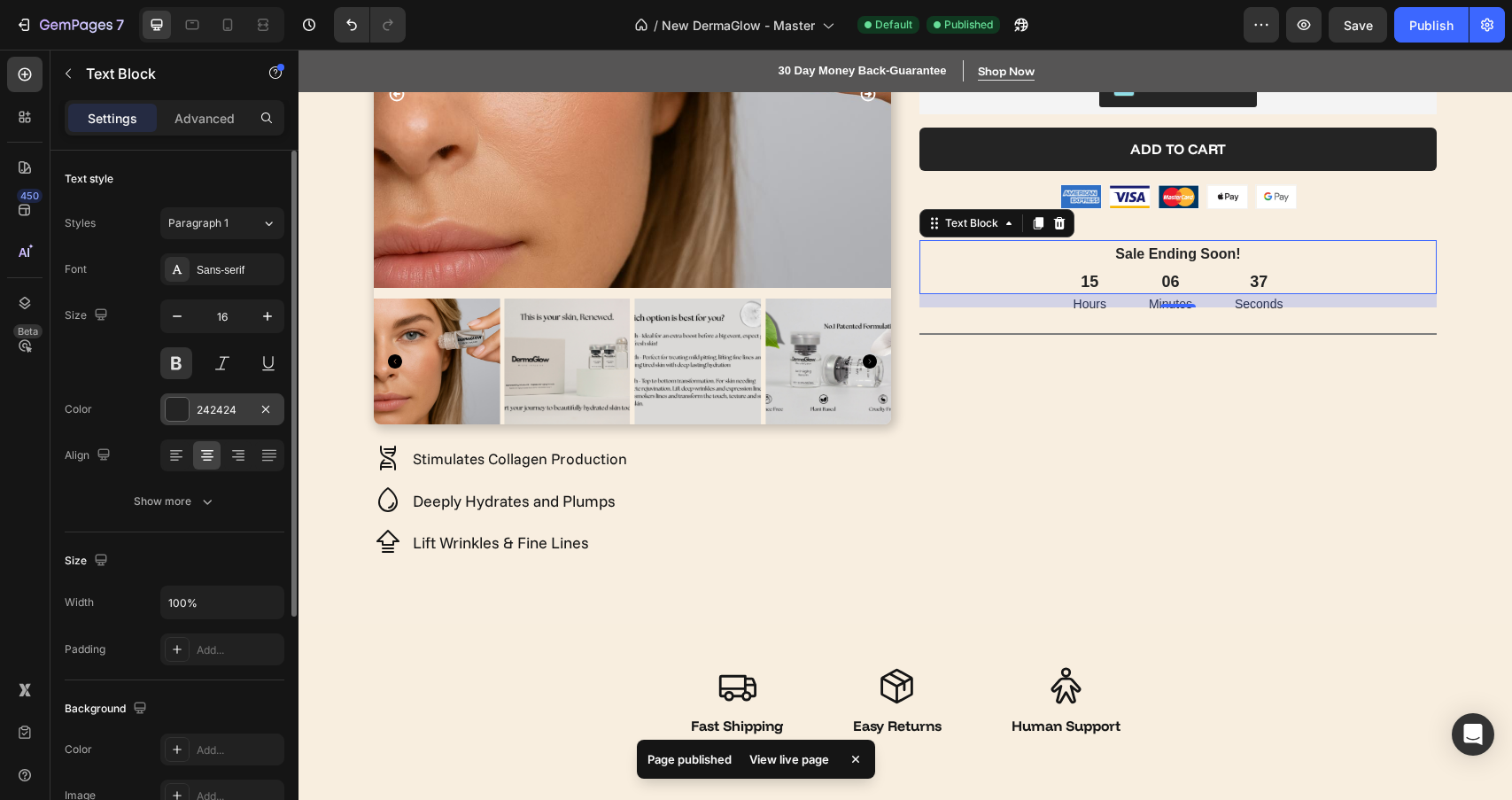
click at [174, 417] on div at bounding box center [177, 409] width 23 height 23
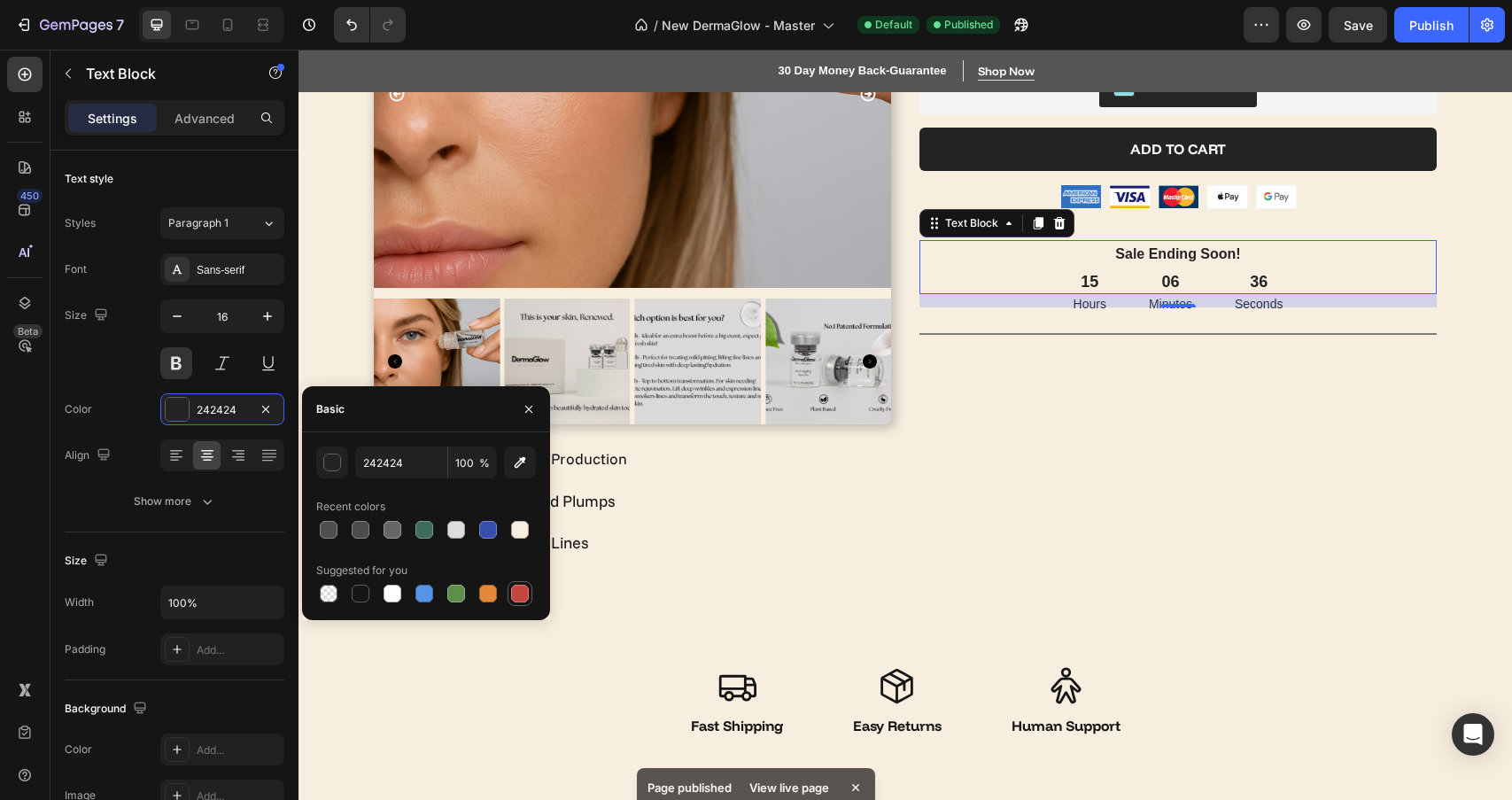
click at [522, 593] on div at bounding box center [520, 593] width 18 height 18
type input "C5453F"
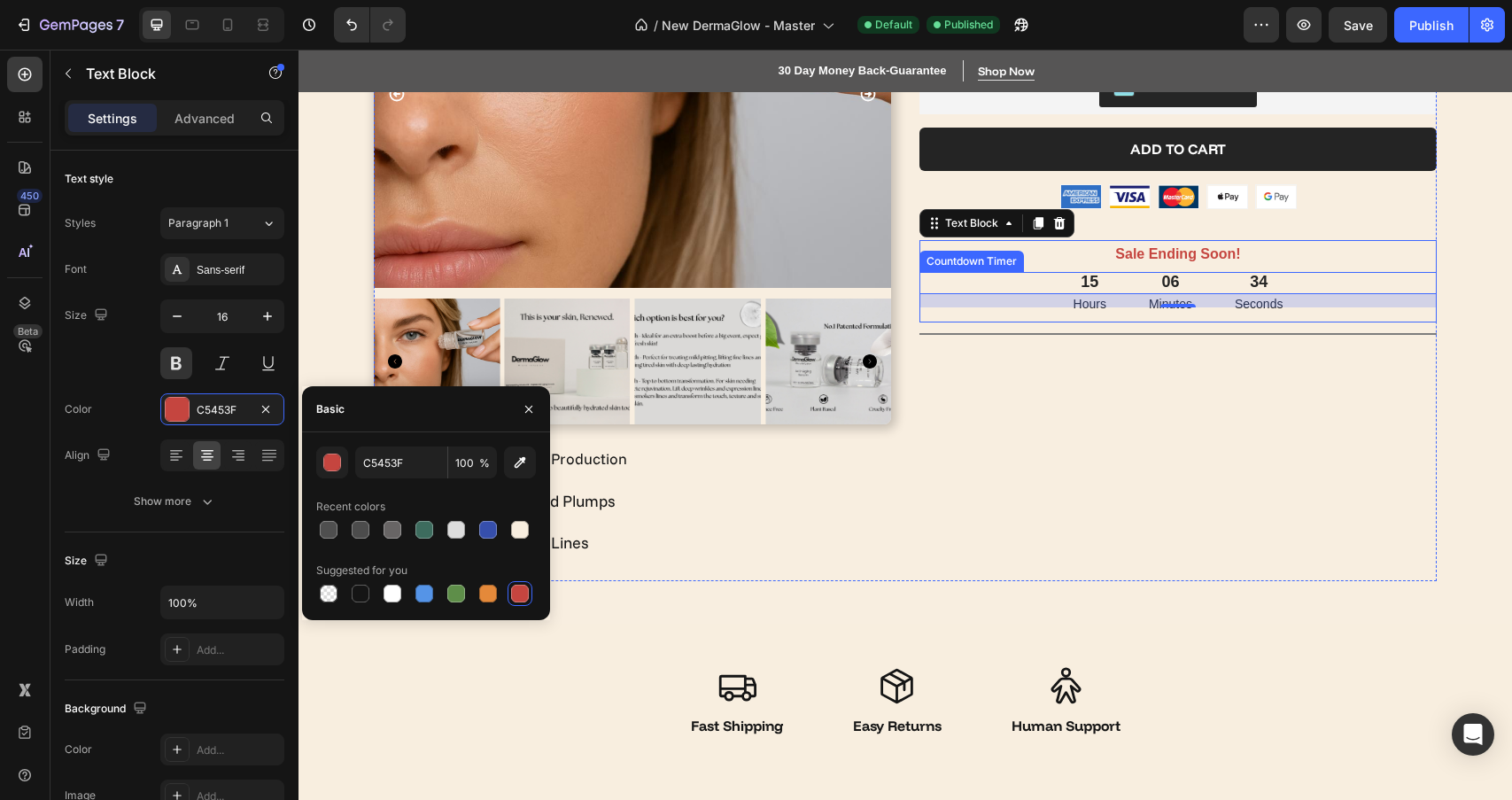
click at [1092, 284] on div "15" at bounding box center [1090, 282] width 33 height 20
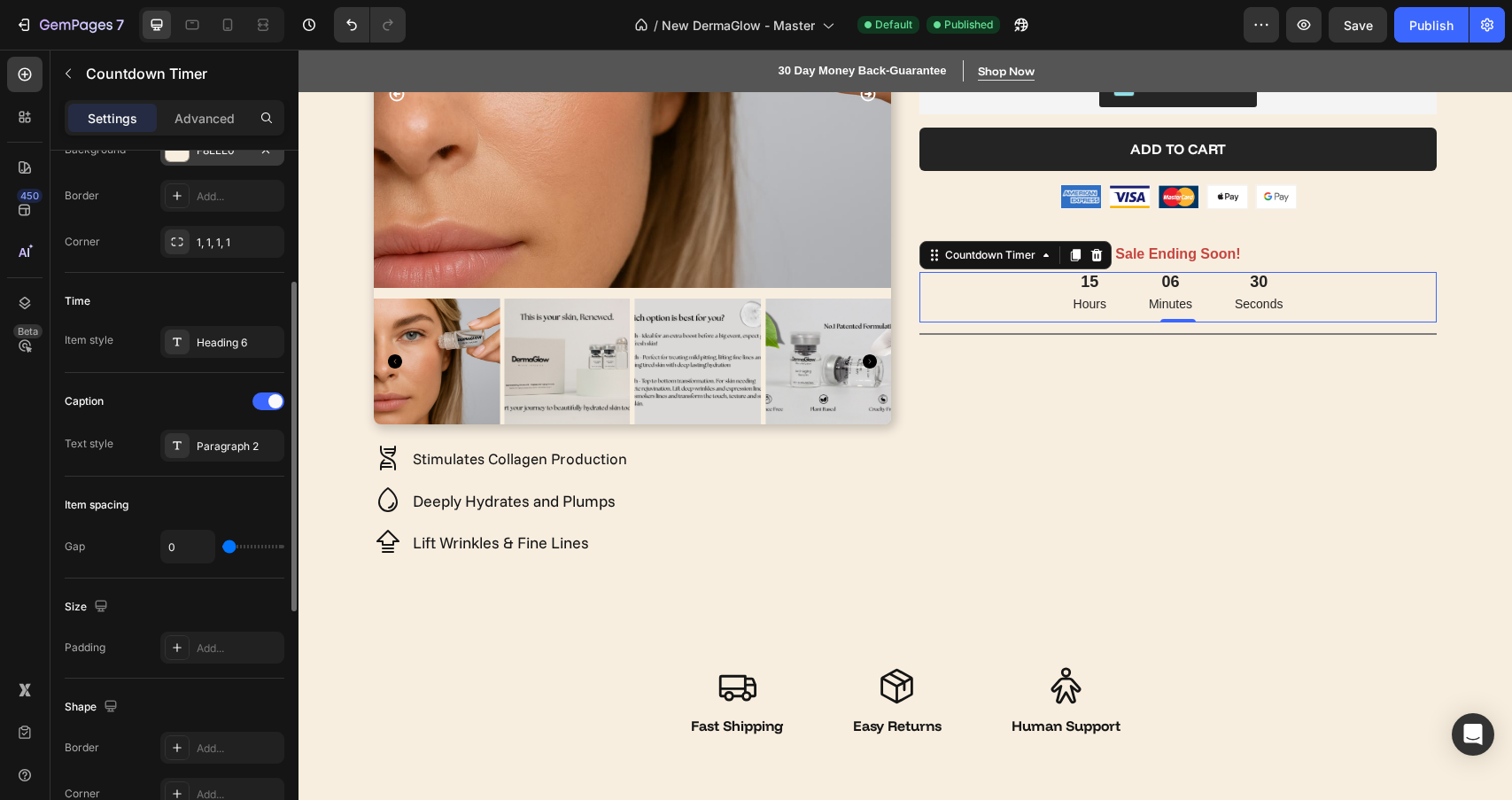
scroll to position [0, 0]
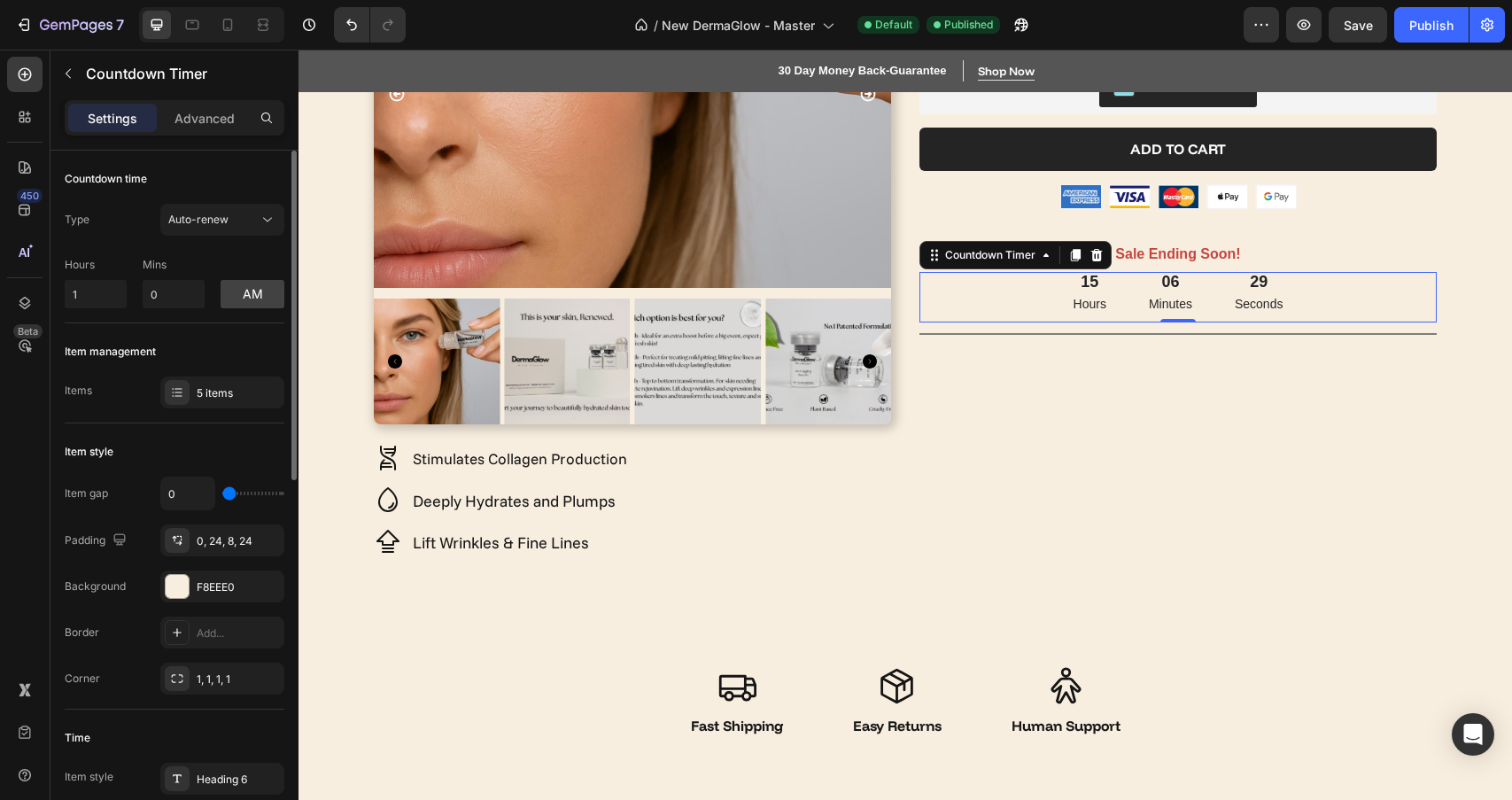
click at [1089, 277] on div "15" at bounding box center [1090, 282] width 33 height 20
click at [185, 592] on div at bounding box center [177, 585] width 23 height 23
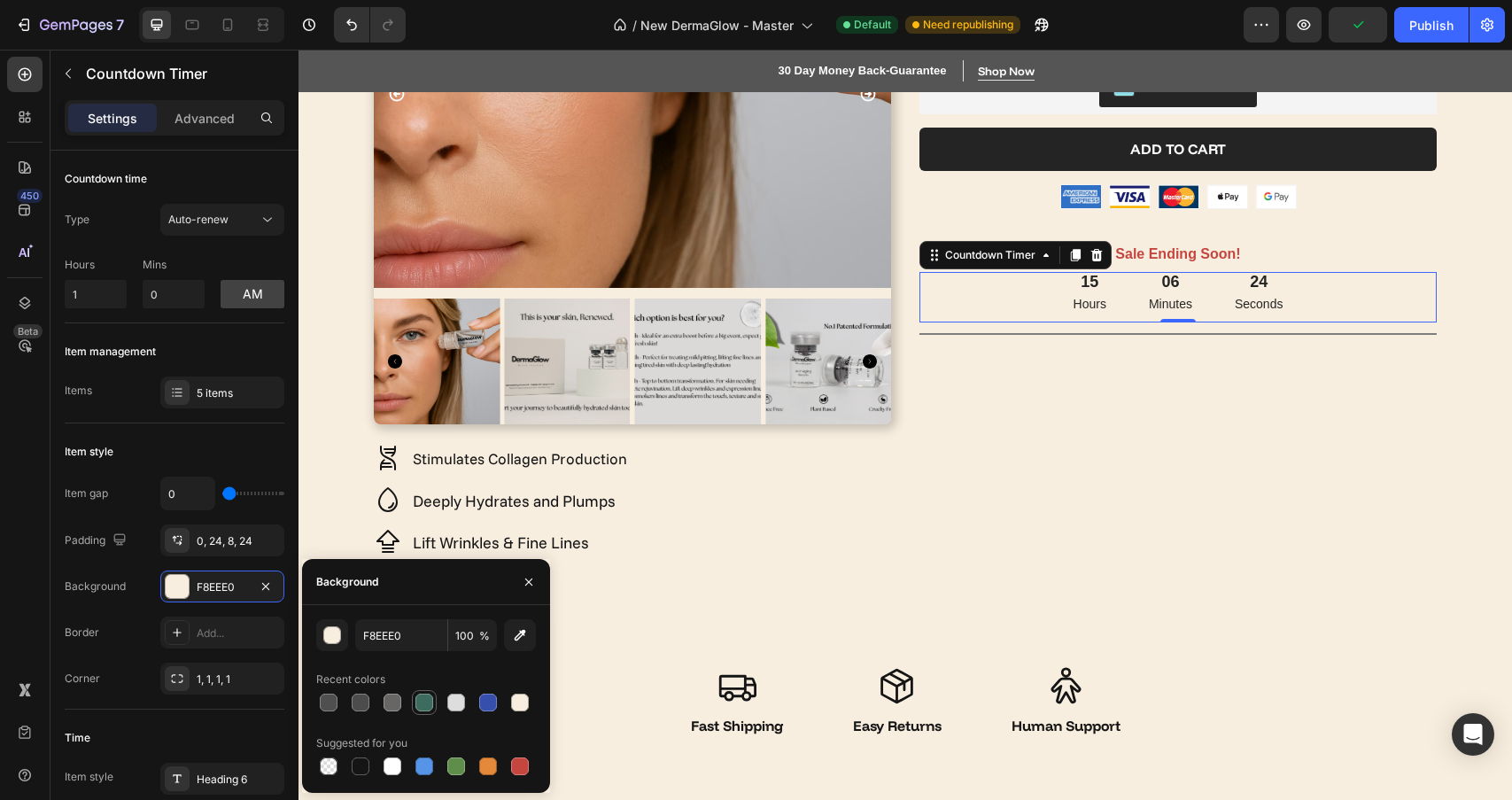
click at [430, 707] on div at bounding box center [424, 702] width 18 height 18
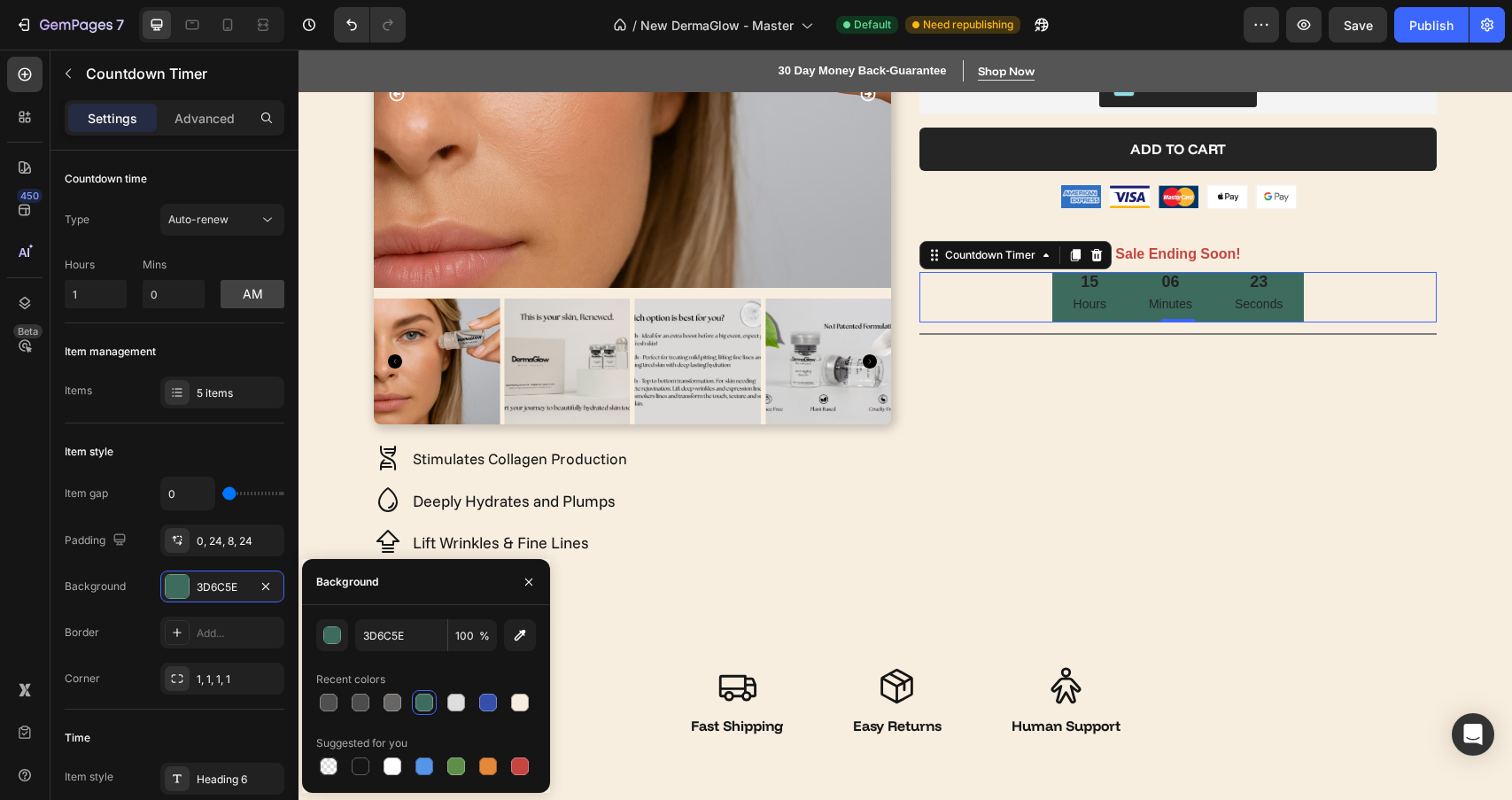
type input "F8EEE0"
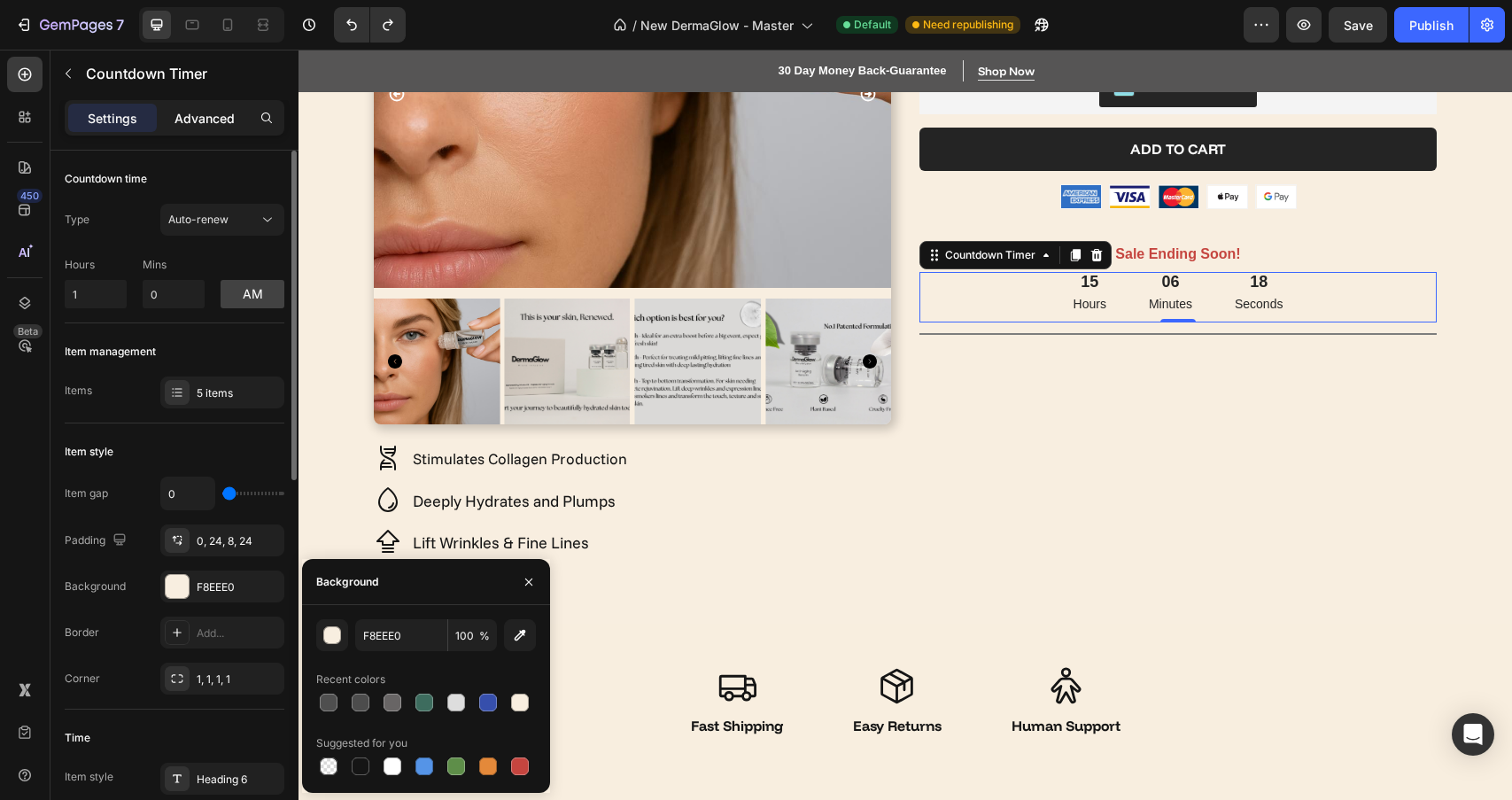
click at [197, 120] on p "Advanced" at bounding box center [205, 118] width 60 height 19
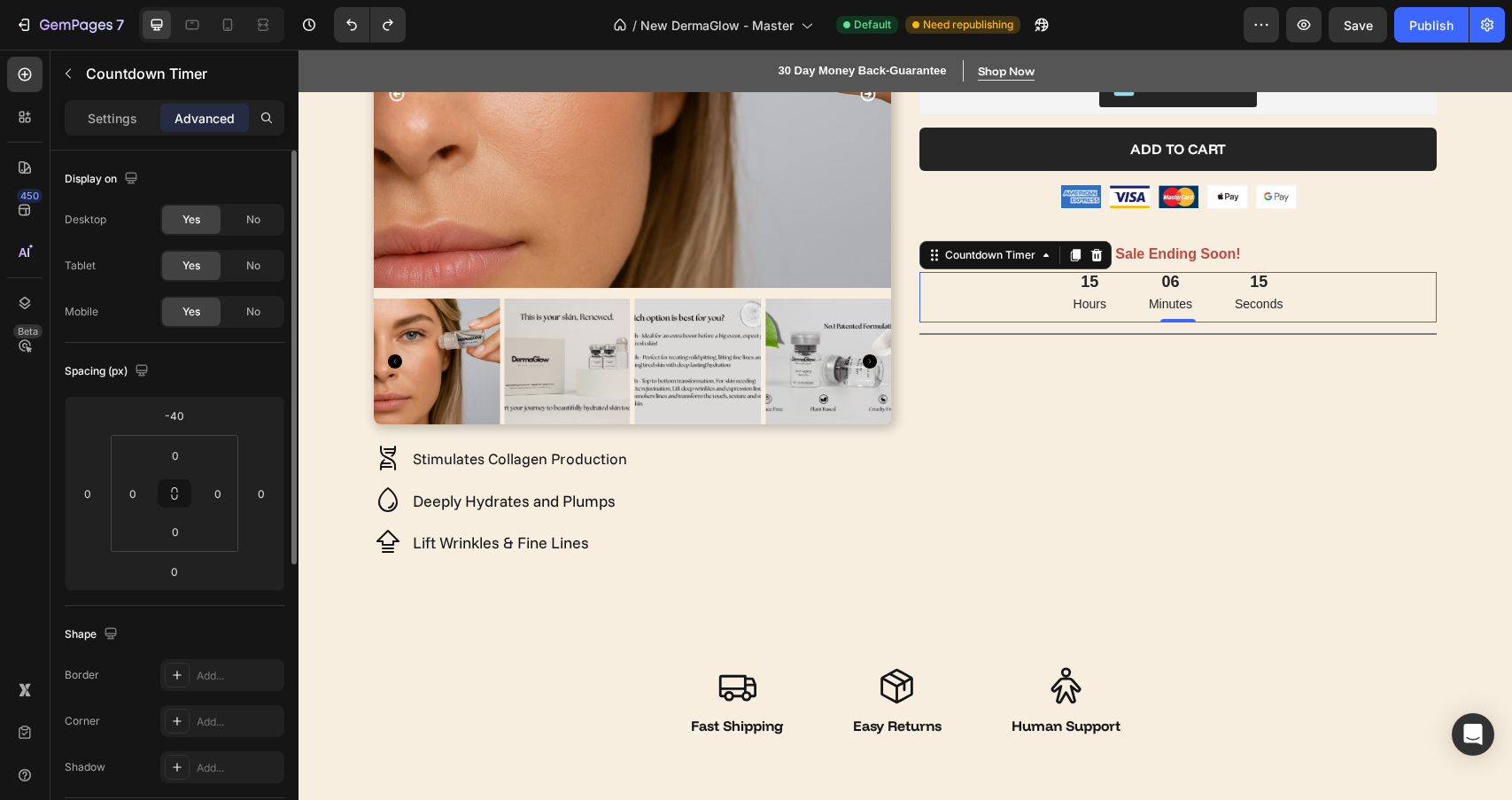
click at [1103, 276] on div "15" at bounding box center [1090, 282] width 33 height 20
click at [1096, 277] on div "15" at bounding box center [1090, 282] width 33 height 20
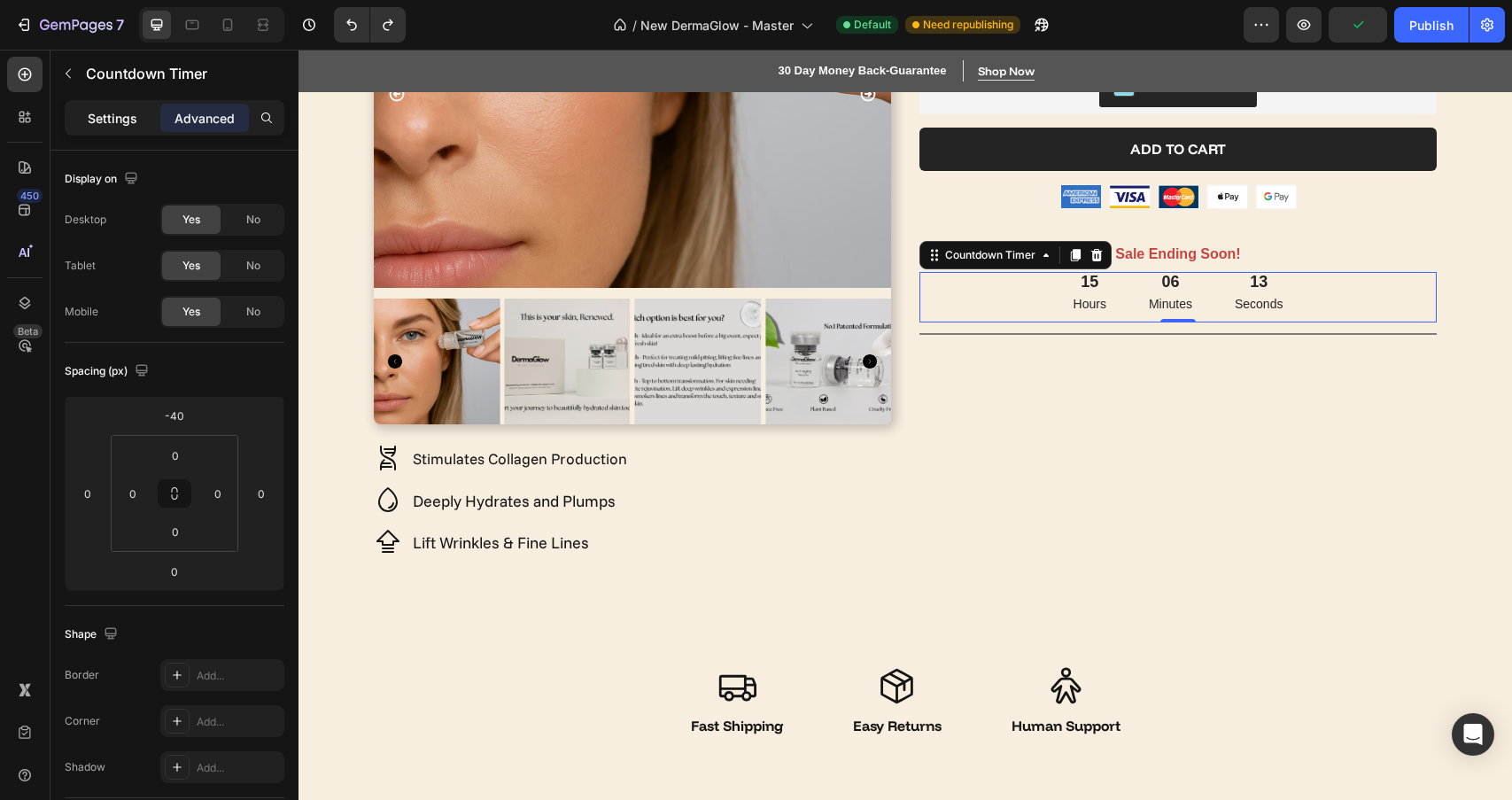
click at [96, 124] on p "Settings" at bounding box center [112, 118] width 50 height 19
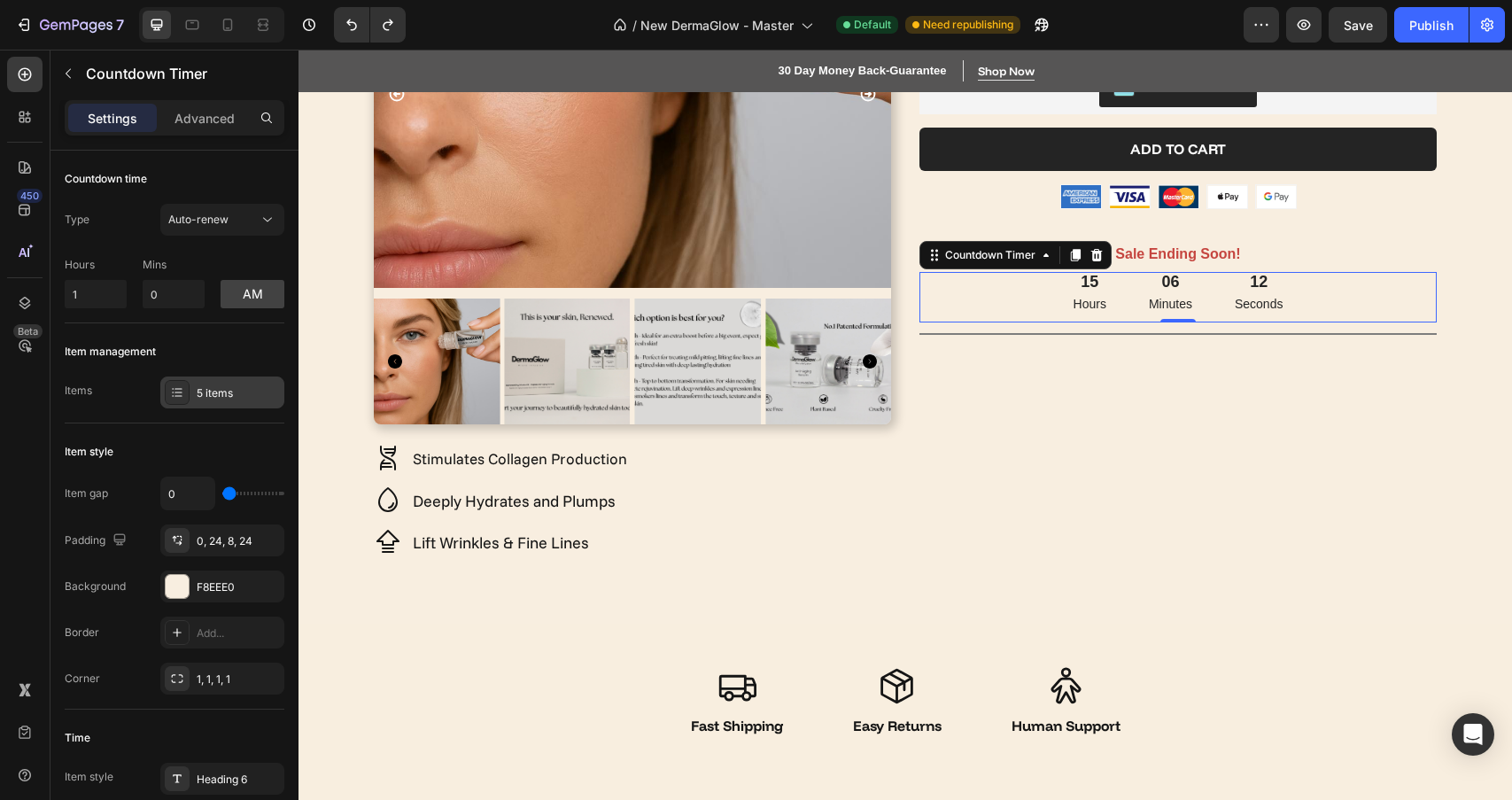
click at [223, 390] on div "5 items" at bounding box center [238, 393] width 83 height 16
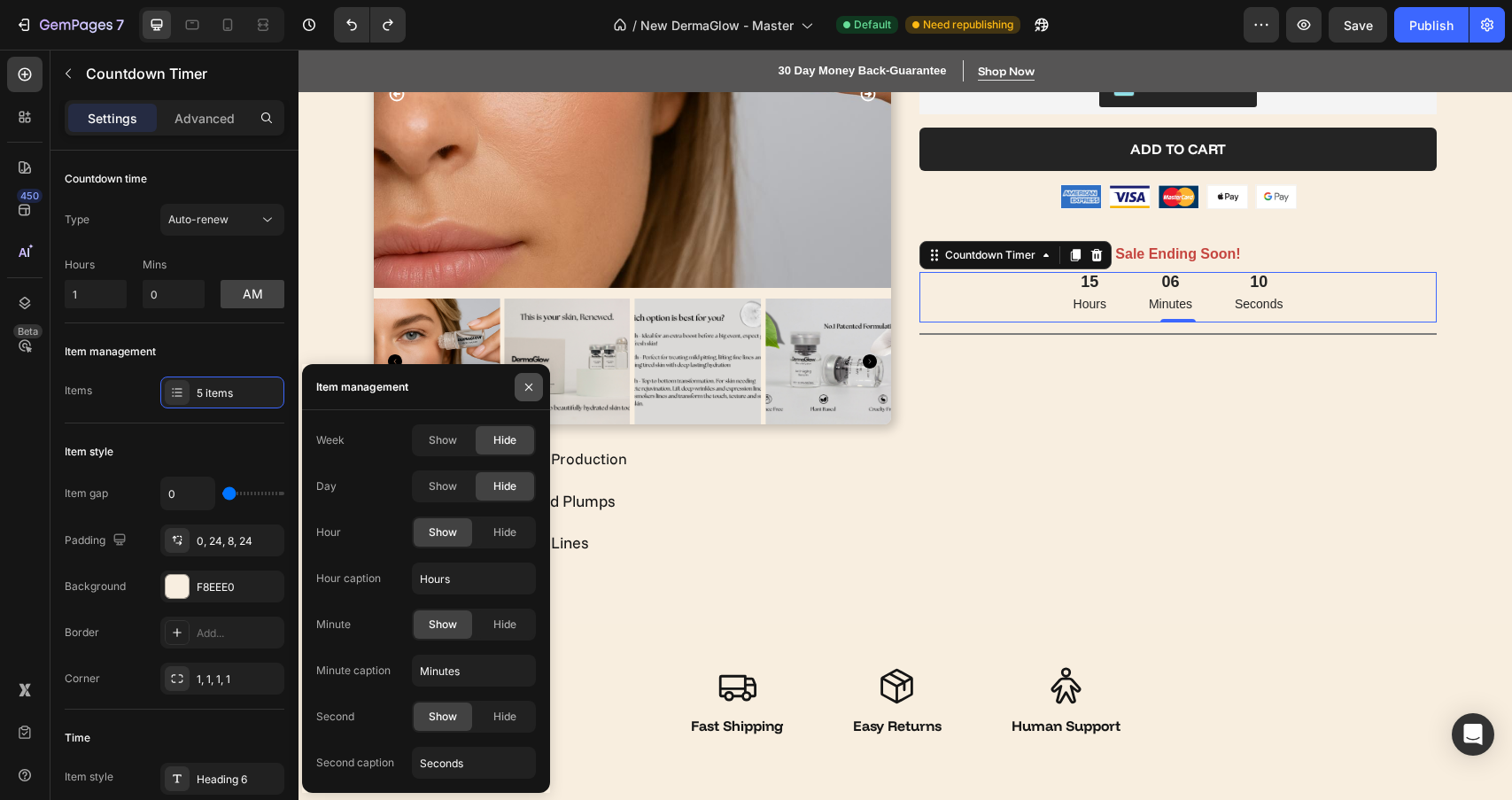
click at [531, 387] on icon "button" at bounding box center [529, 387] width 14 height 14
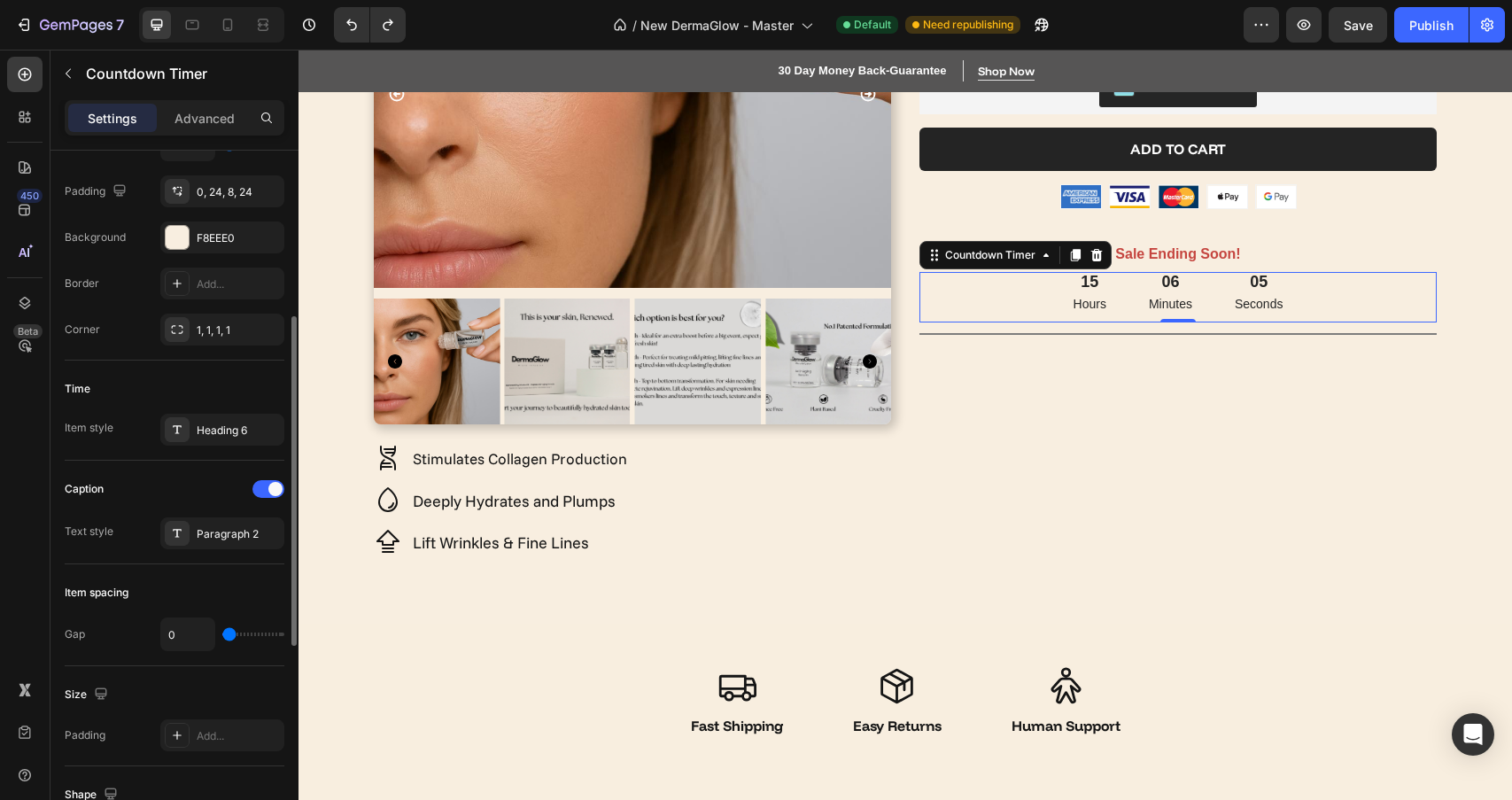
scroll to position [350, 0]
click at [219, 438] on div "Heading 6" at bounding box center [222, 429] width 124 height 32
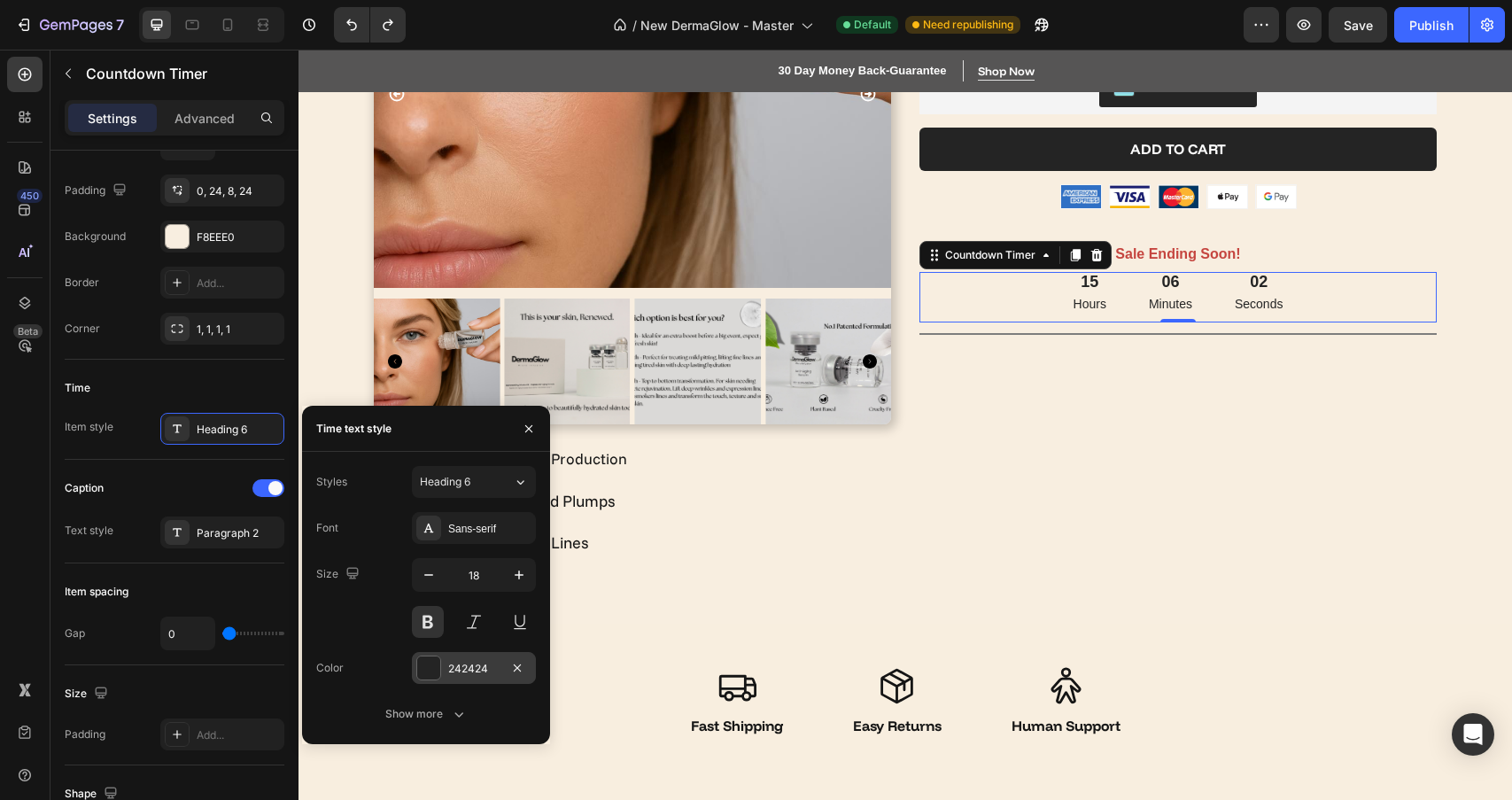
click at [430, 666] on div at bounding box center [428, 667] width 23 height 23
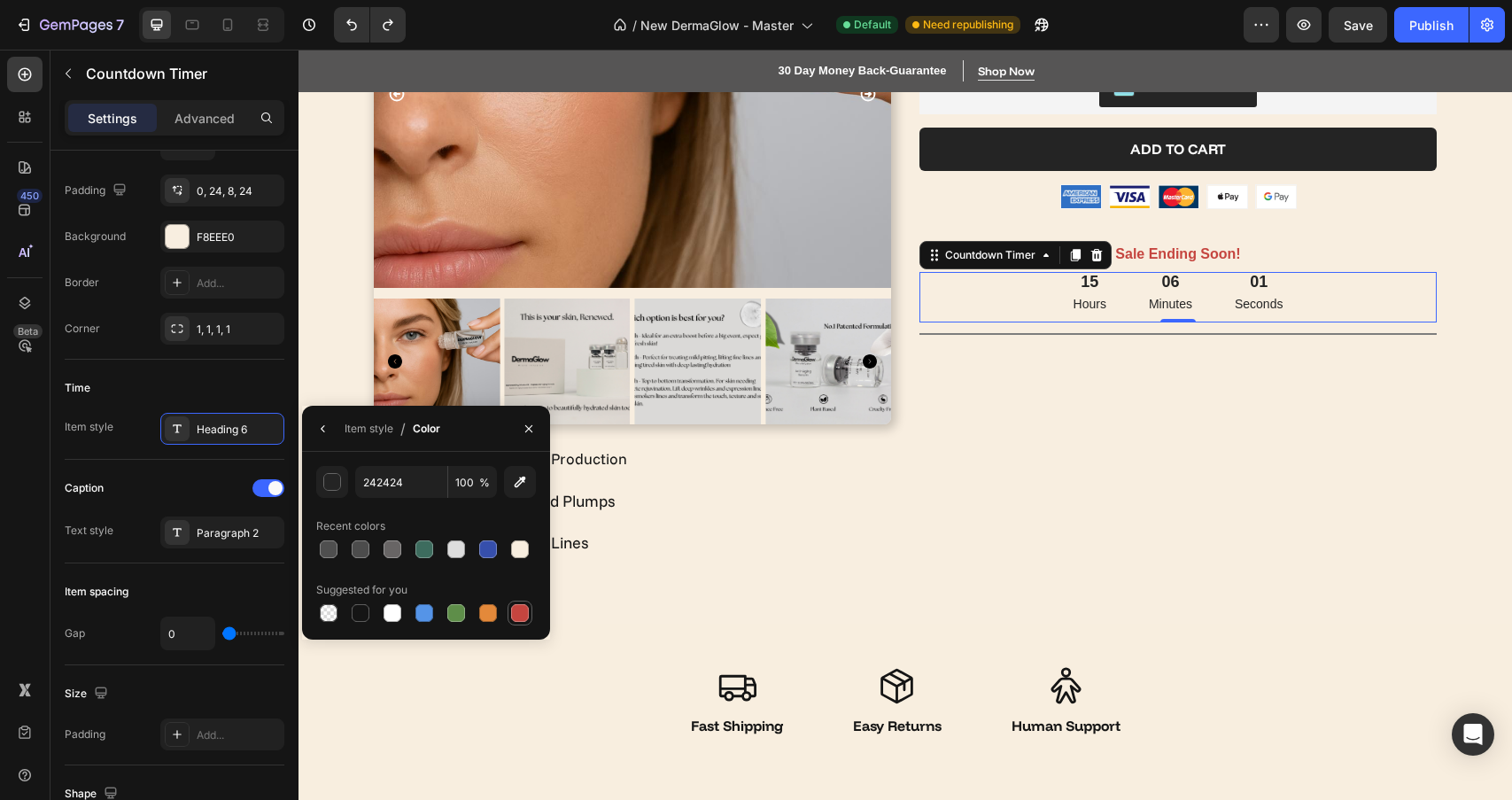
click at [522, 612] on div at bounding box center [520, 613] width 18 height 18
type input "C5453F"
click at [206, 533] on div "Paragraph 2" at bounding box center [238, 534] width 83 height 16
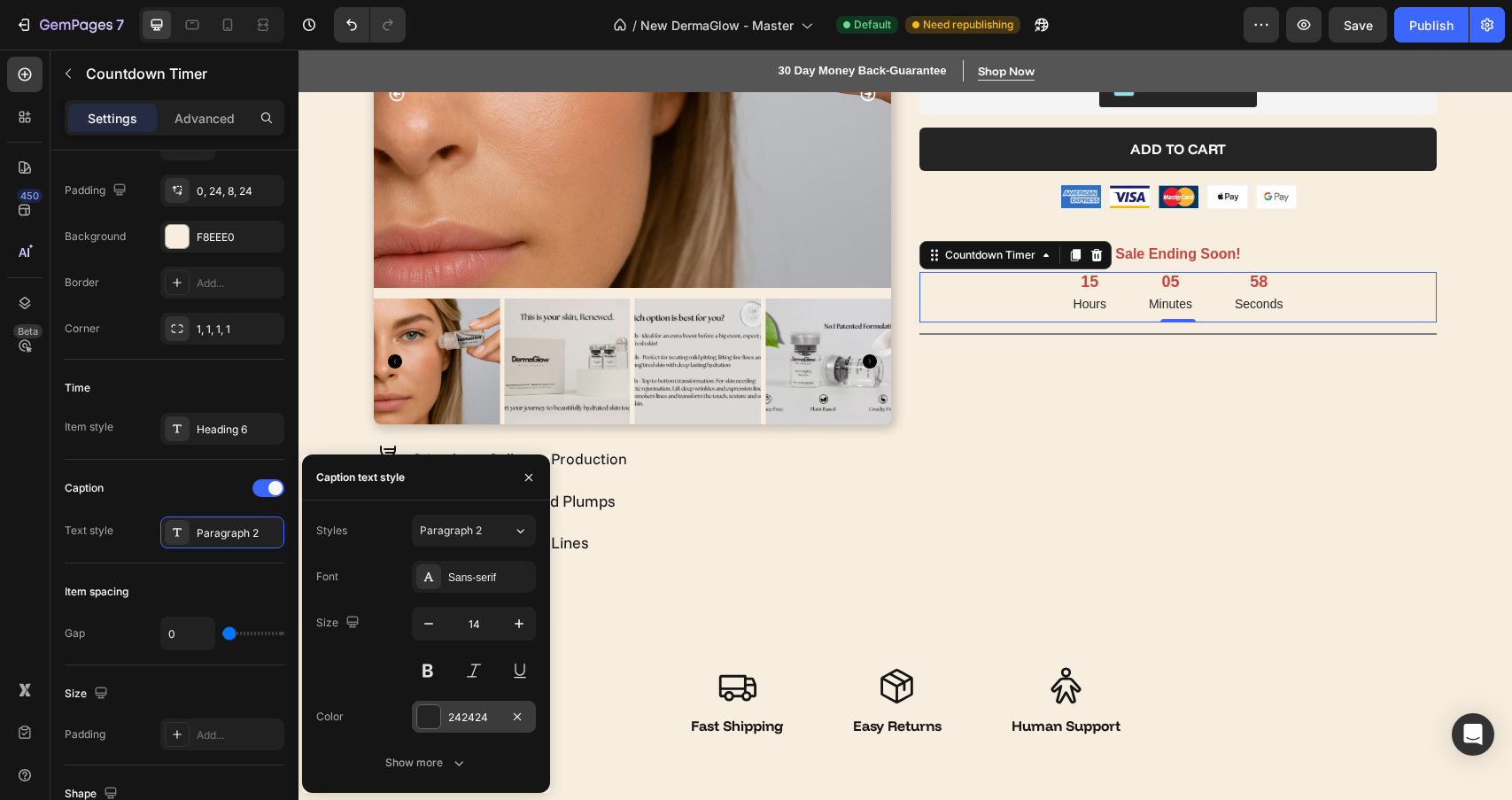
click at [439, 705] on div "242424" at bounding box center [474, 716] width 124 height 32
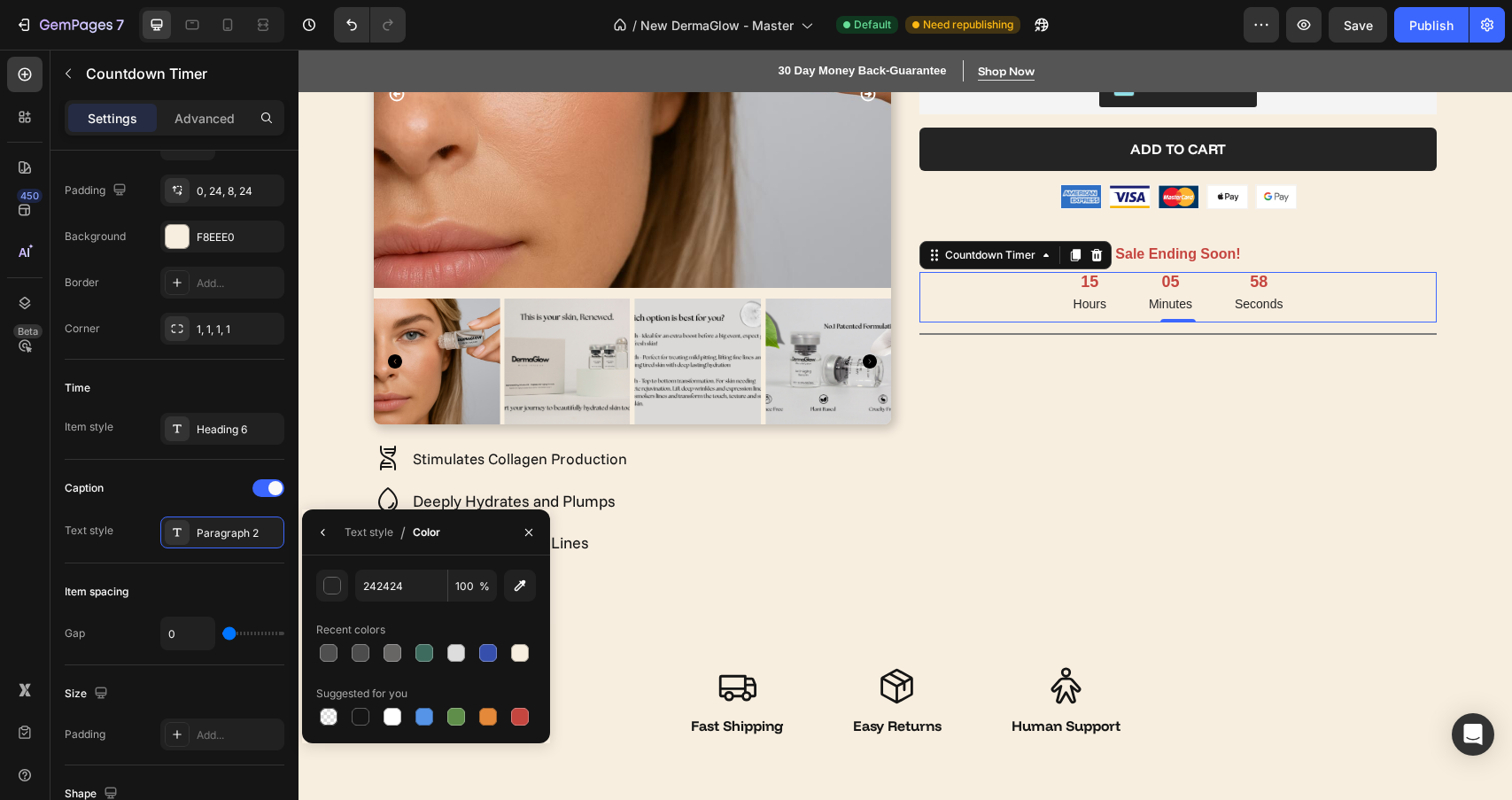
click at [536, 716] on div "242424 100 % Recent colors Suggested for you" at bounding box center [426, 650] width 248 height 159
click at [529, 716] on div at bounding box center [519, 716] width 21 height 21
type input "C5453F"
click at [527, 533] on icon "button" at bounding box center [529, 533] width 14 height 14
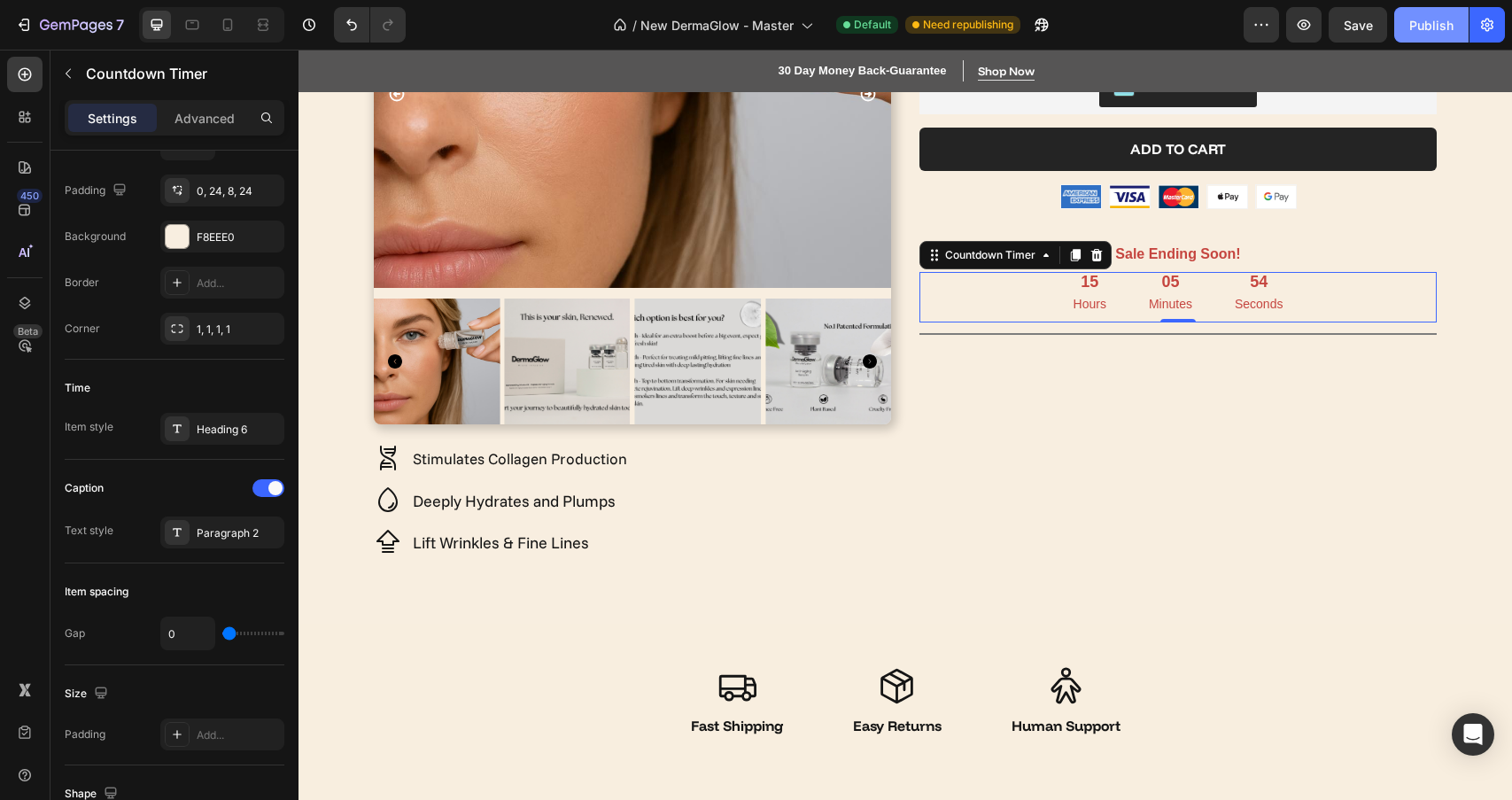
click at [1418, 18] on div "Publish" at bounding box center [1430, 25] width 44 height 19
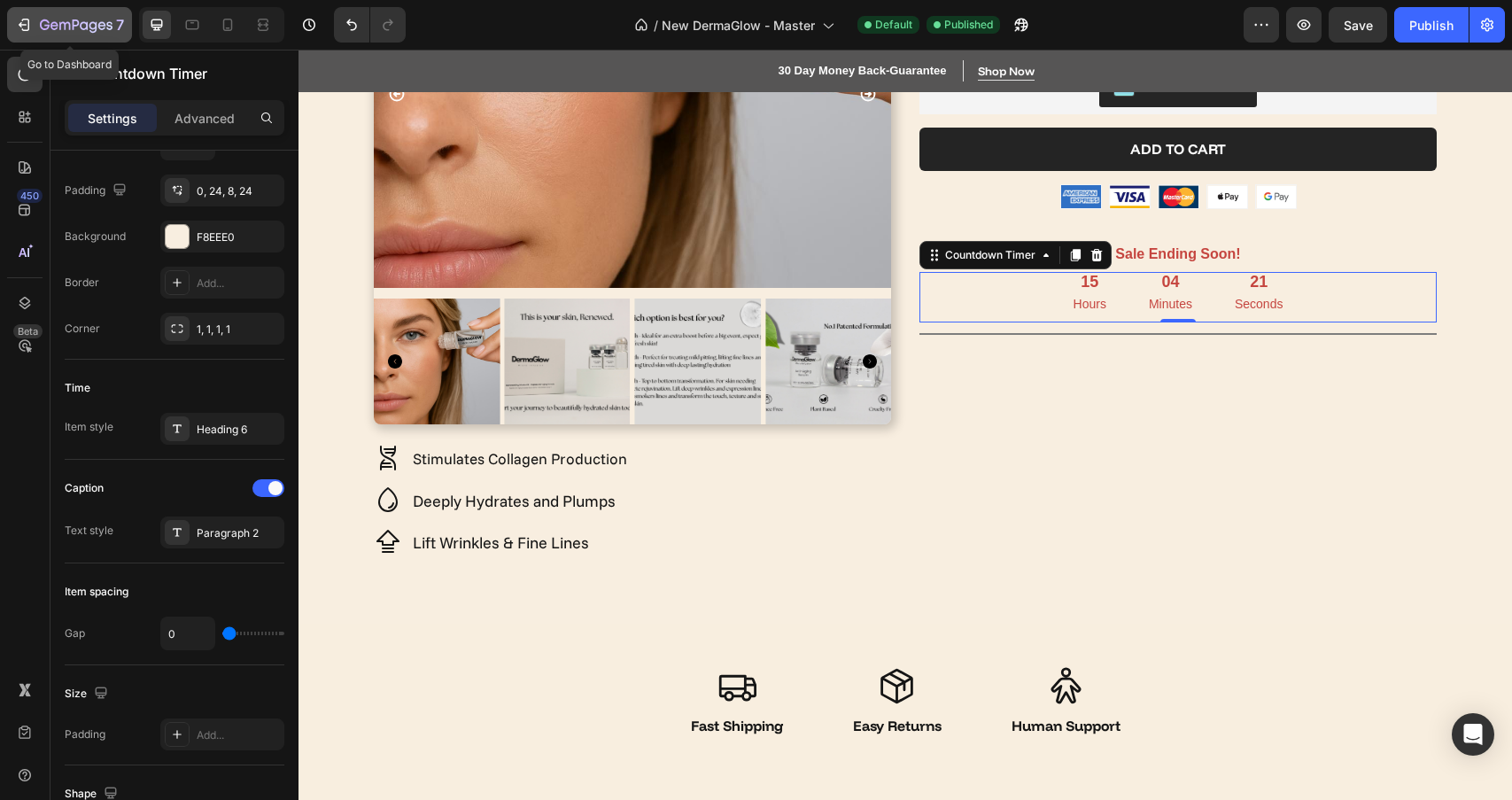
click at [85, 21] on icon "button" at bounding box center [76, 26] width 72 height 15
